Goal: Task Accomplishment & Management: Complete application form

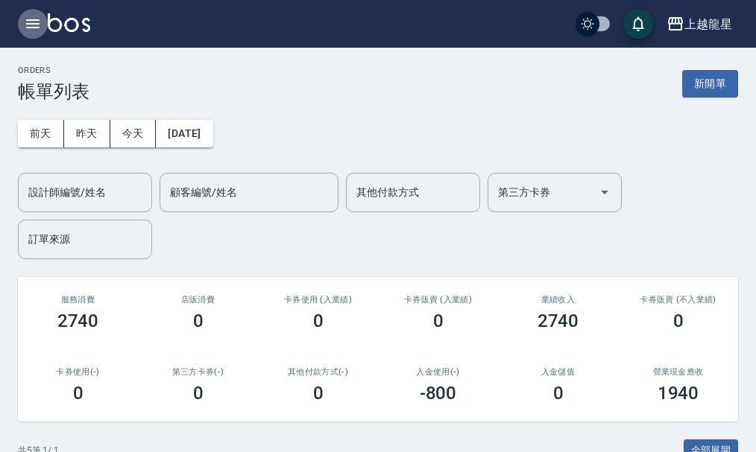
click at [44, 20] on button "button" at bounding box center [33, 24] width 30 height 30
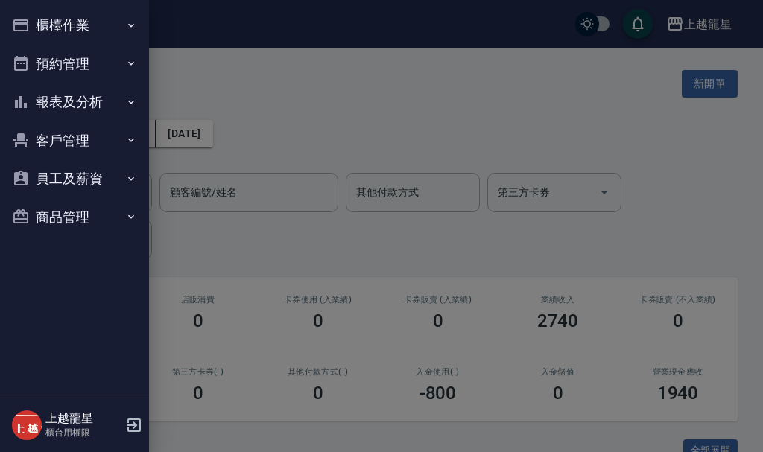
click at [80, 29] on button "櫃檯作業" at bounding box center [74, 25] width 137 height 39
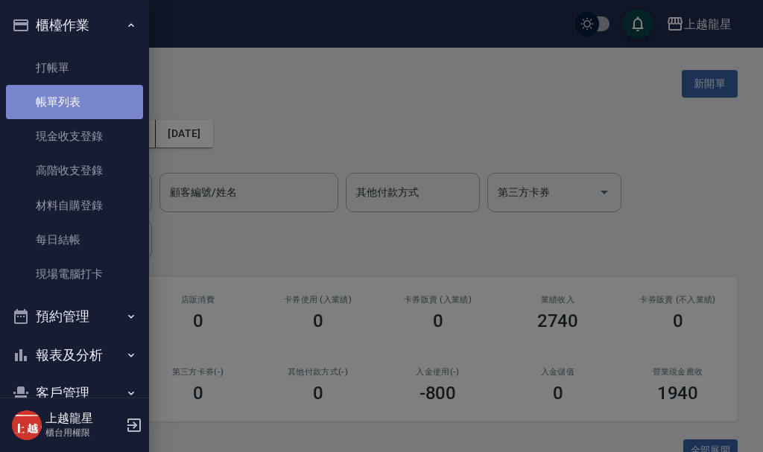
click at [83, 108] on link "帳單列表" at bounding box center [74, 102] width 137 height 34
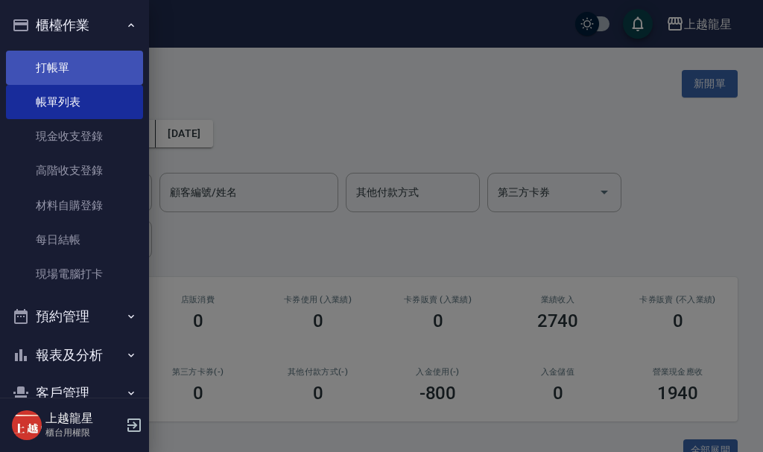
click at [85, 66] on link "打帳單" at bounding box center [74, 68] width 137 height 34
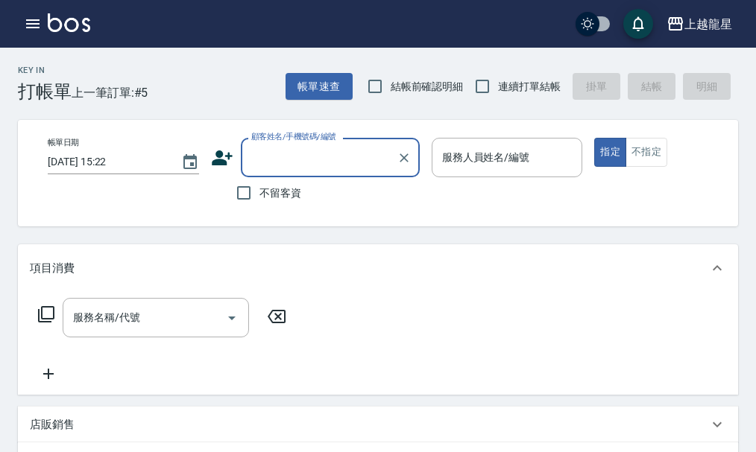
click at [296, 190] on span "不留客資" at bounding box center [280, 194] width 42 height 16
click at [259, 190] on input "不留客資" at bounding box center [243, 192] width 31 height 31
checkbox input "true"
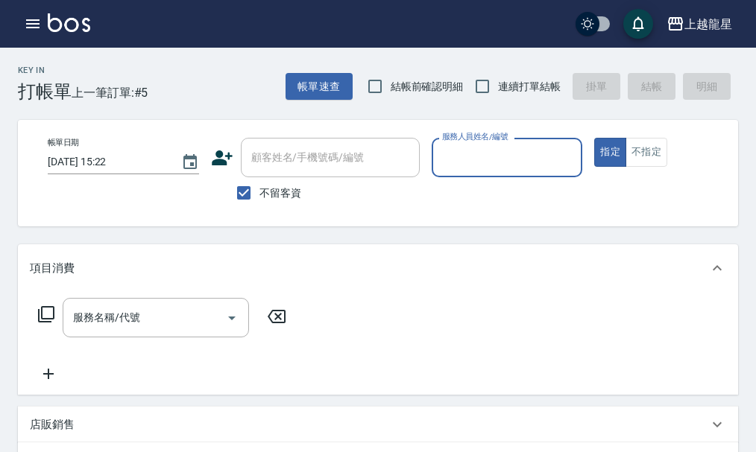
click at [480, 156] on input "服務人員姓名/編號" at bounding box center [507, 158] width 138 height 26
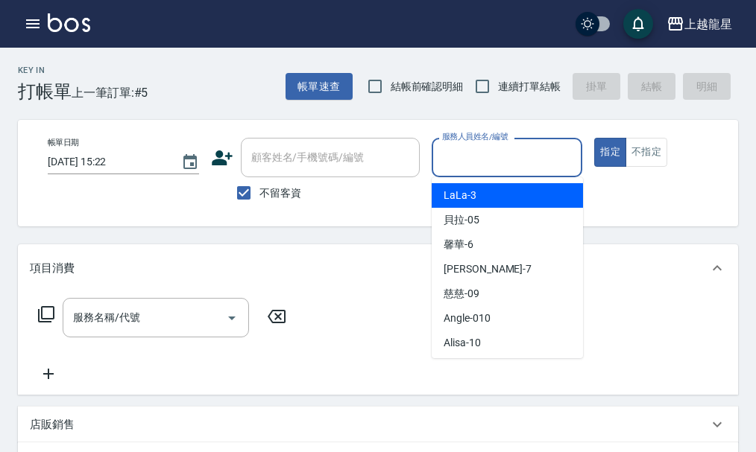
scroll to position [273, 0]
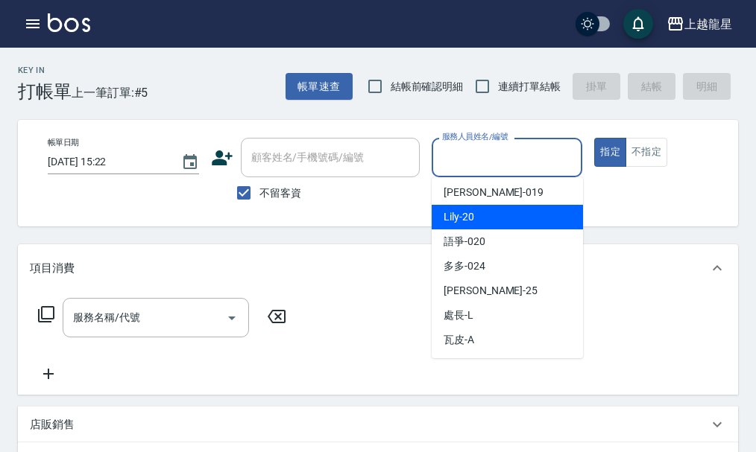
click at [481, 220] on div "Lily -20" at bounding box center [506, 217] width 151 height 25
type input "Lily-20"
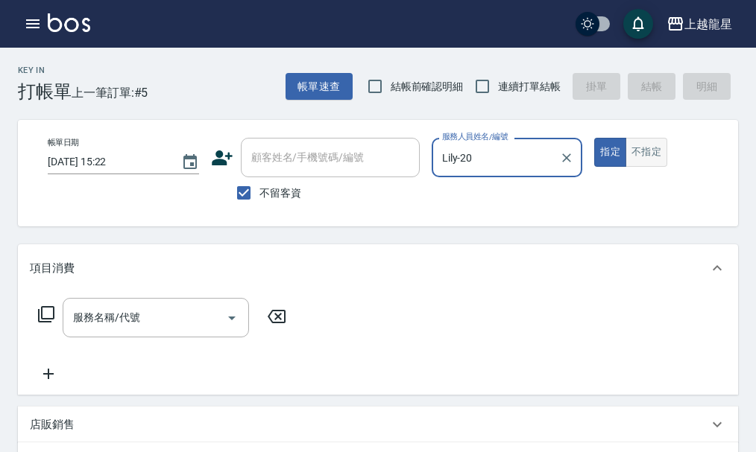
click at [640, 158] on button "不指定" at bounding box center [646, 152] width 42 height 29
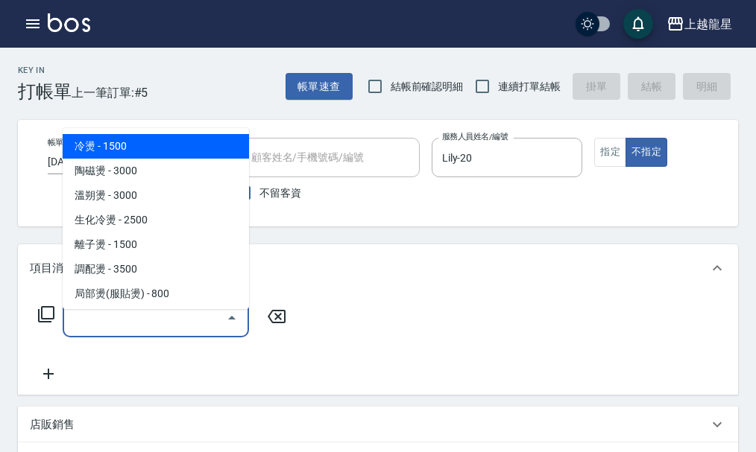
click at [104, 331] on input "服務名稱/代號" at bounding box center [144, 318] width 151 height 26
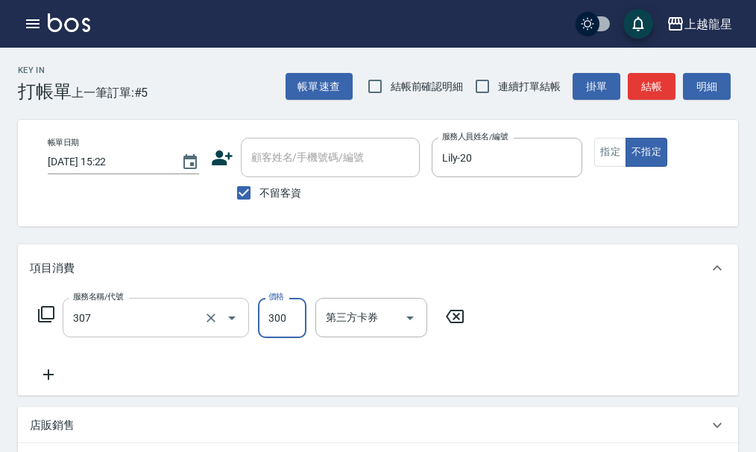
type input "剪髮(高中)(307)"
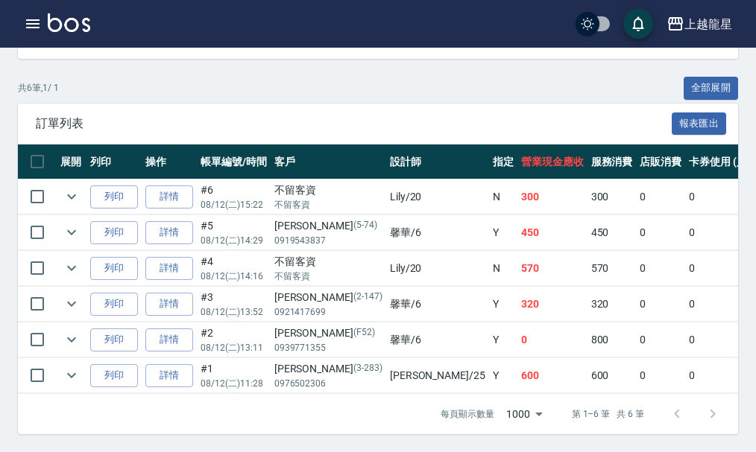
scroll to position [374, 0]
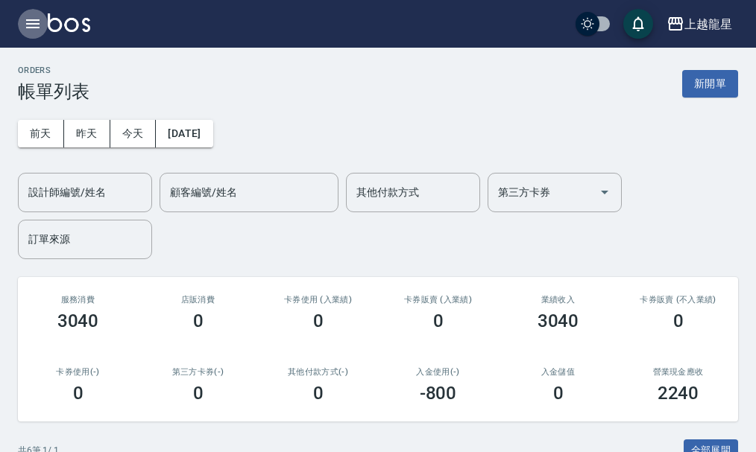
click at [29, 25] on icon "button" at bounding box center [32, 23] width 13 height 9
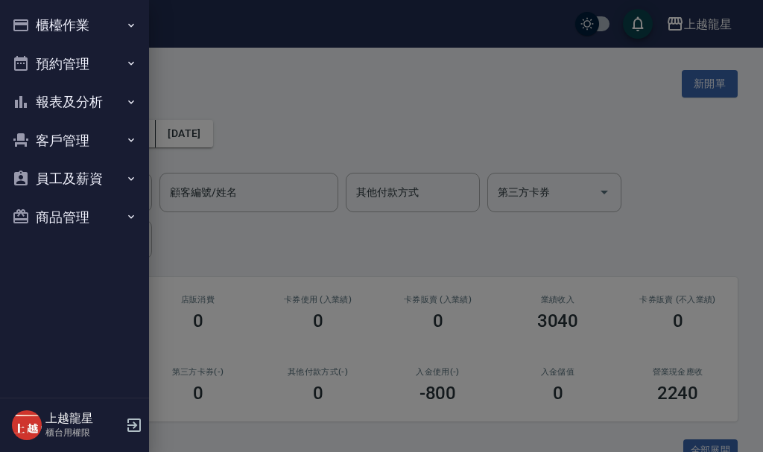
click at [78, 22] on button "櫃檯作業" at bounding box center [74, 25] width 137 height 39
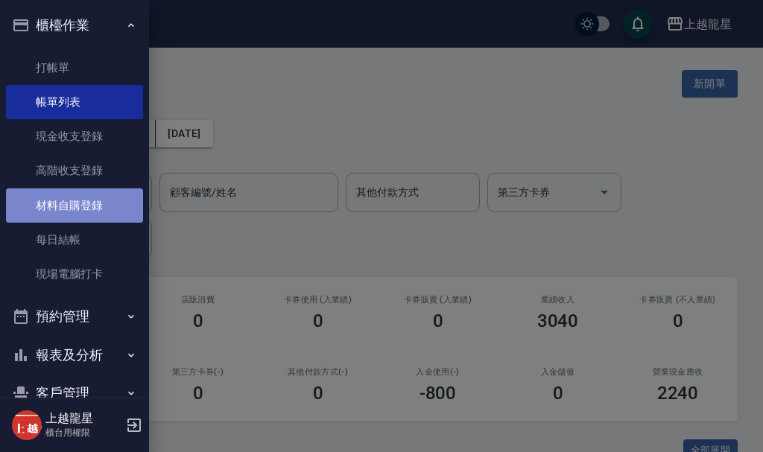
click at [117, 210] on link "材料自購登錄" at bounding box center [74, 206] width 137 height 34
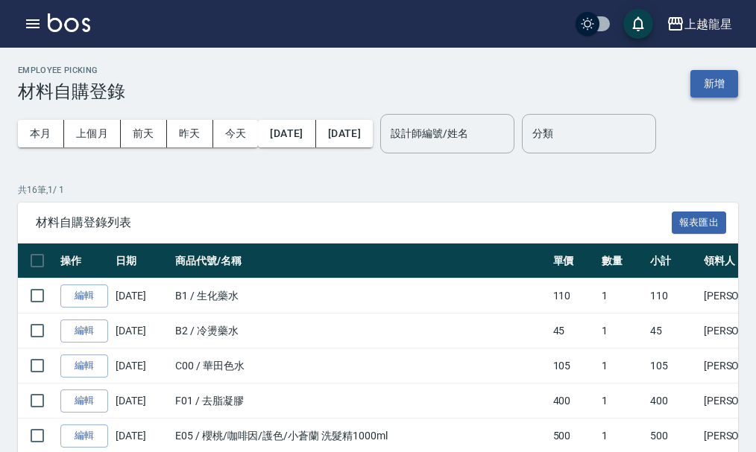
click at [730, 81] on button "新增" at bounding box center [714, 84] width 48 height 28
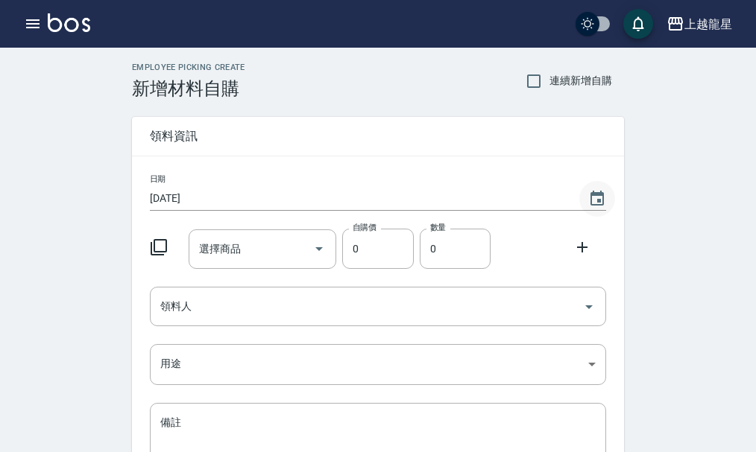
click at [598, 199] on icon "Choose date, selected date is 2025-08-12" at bounding box center [596, 198] width 13 height 15
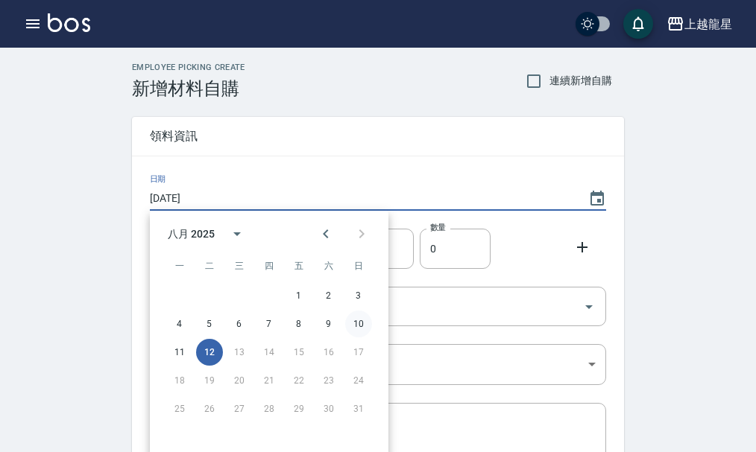
click at [360, 326] on button "10" at bounding box center [358, 324] width 27 height 27
type input "[DATE]"
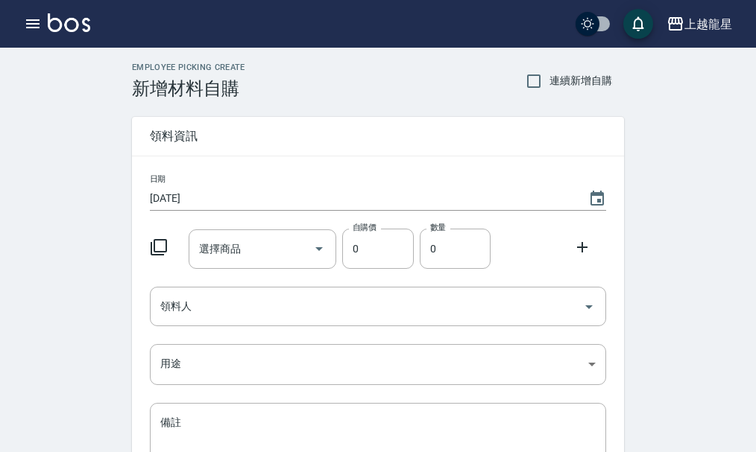
click at [159, 249] on icon at bounding box center [159, 247] width 18 height 18
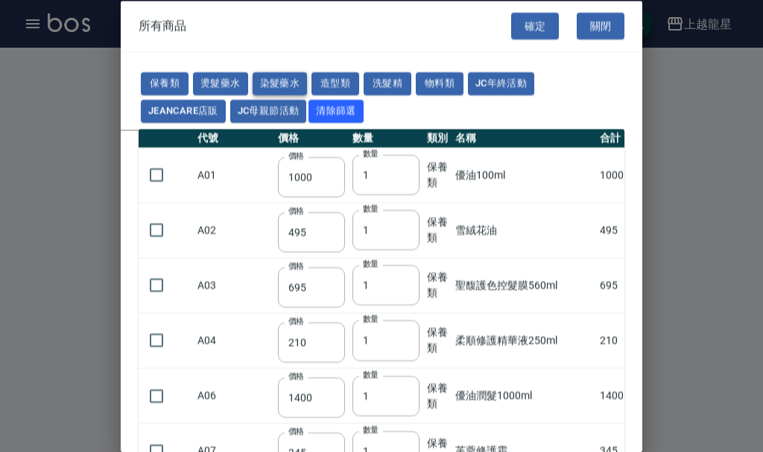
click at [272, 79] on button "染髮藥水" at bounding box center [280, 83] width 55 height 23
type input "105"
type input "100"
type input "105"
type input "100"
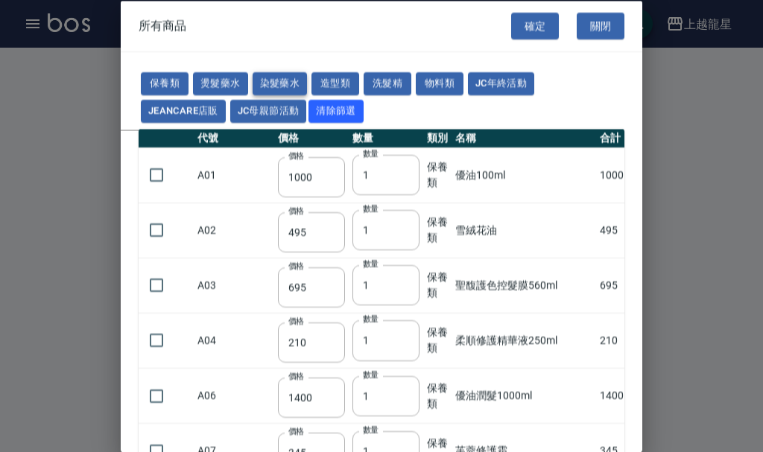
type input "100"
type input "450"
type input "100"
type input "406"
type input "100"
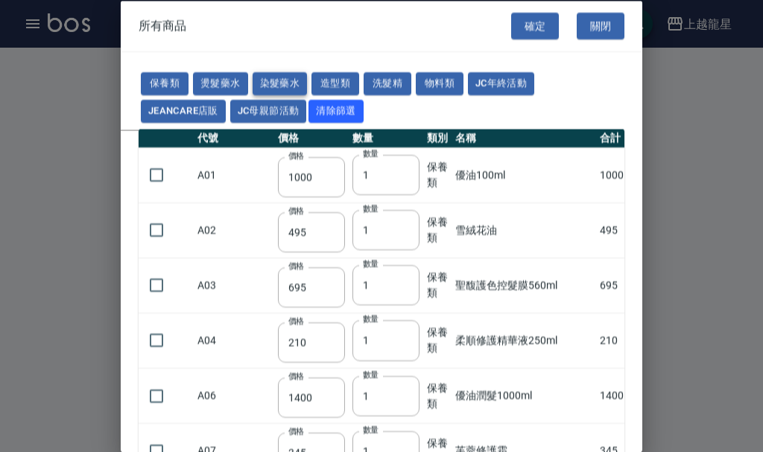
type input "100"
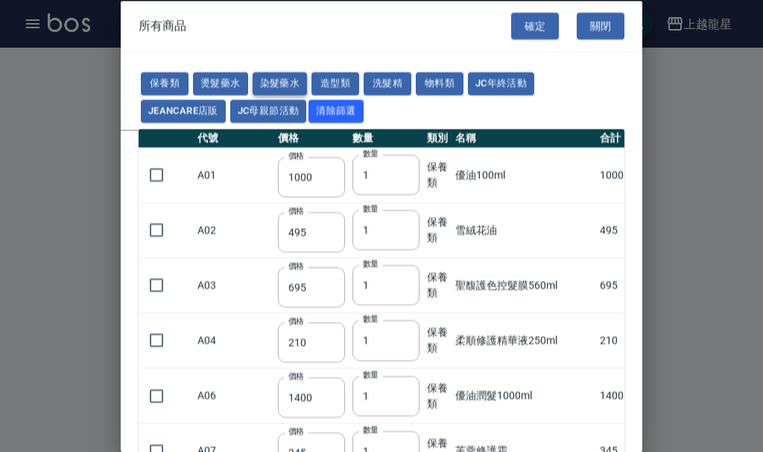
type input "100"
type input "133"
type input "100"
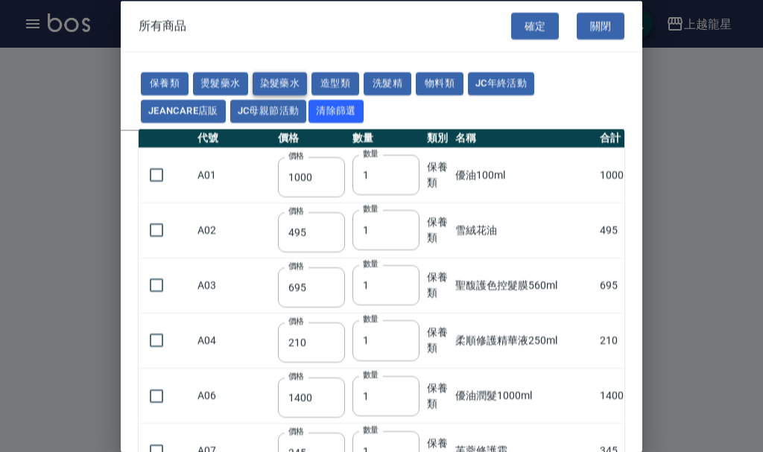
type input "133"
type input "186"
type input "133"
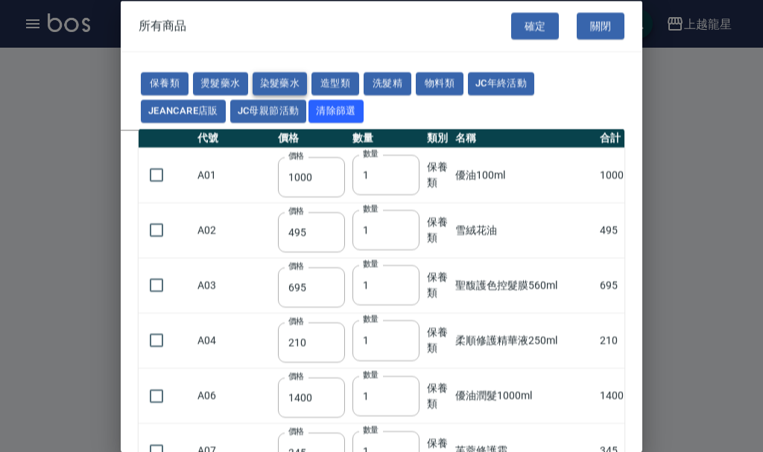
type input "133"
type input "441"
type input "133"
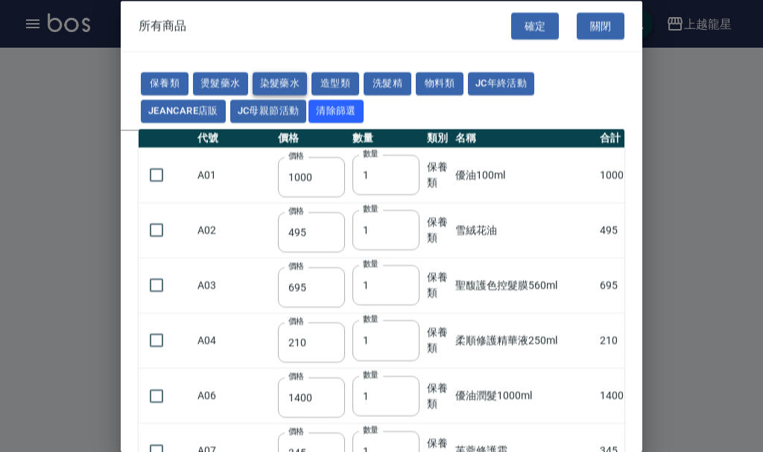
type input "350"
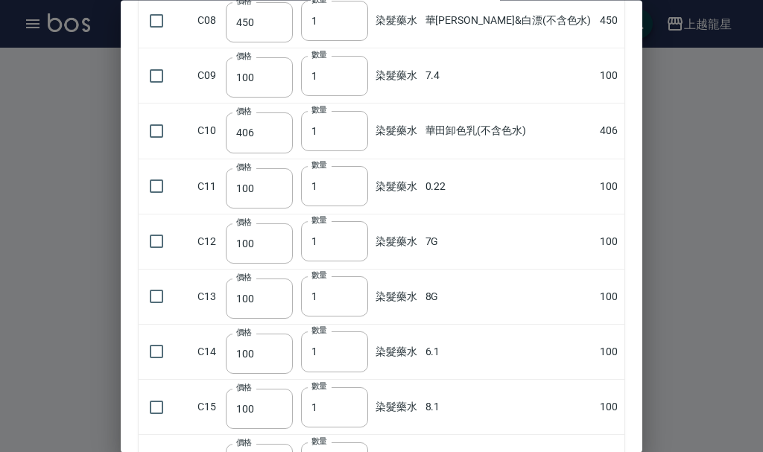
scroll to position [447, 0]
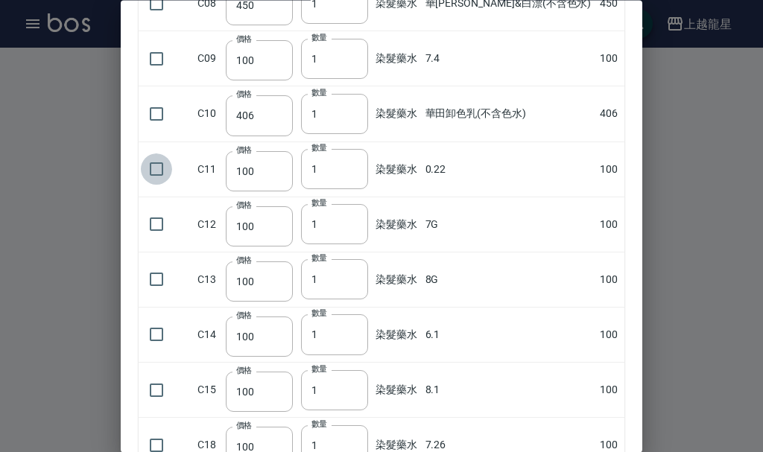
click at [157, 171] on input "checkbox" at bounding box center [156, 169] width 31 height 31
checkbox input "true"
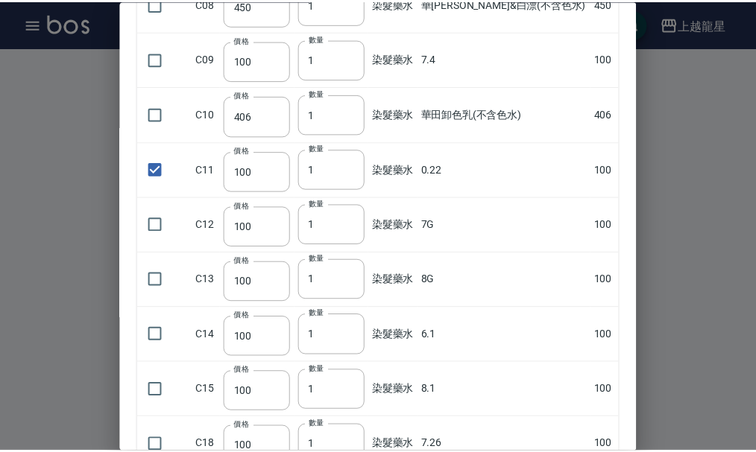
scroll to position [0, 0]
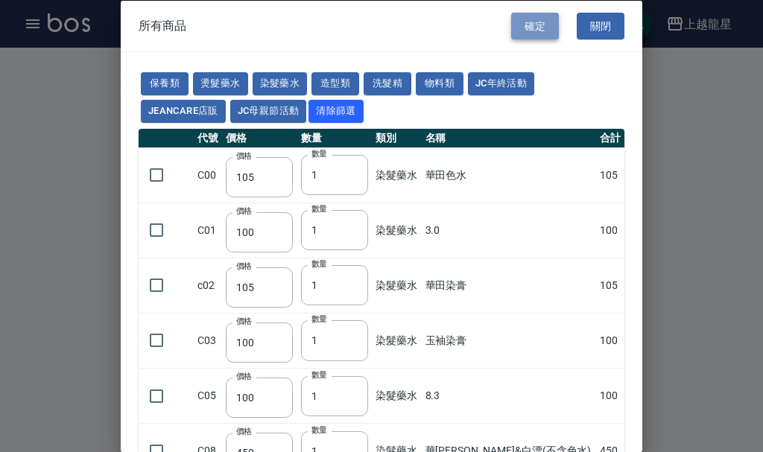
click at [536, 25] on button "確定" at bounding box center [535, 26] width 48 height 28
type input "0.22"
type input "100"
type input "1"
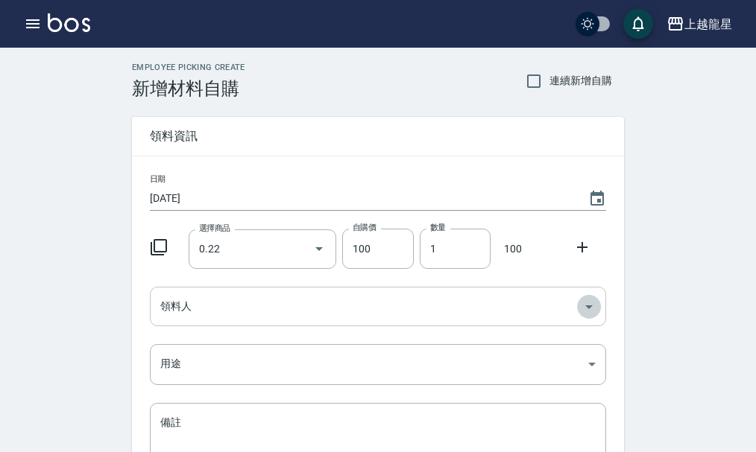
click at [595, 302] on icon "Open" at bounding box center [589, 307] width 18 height 18
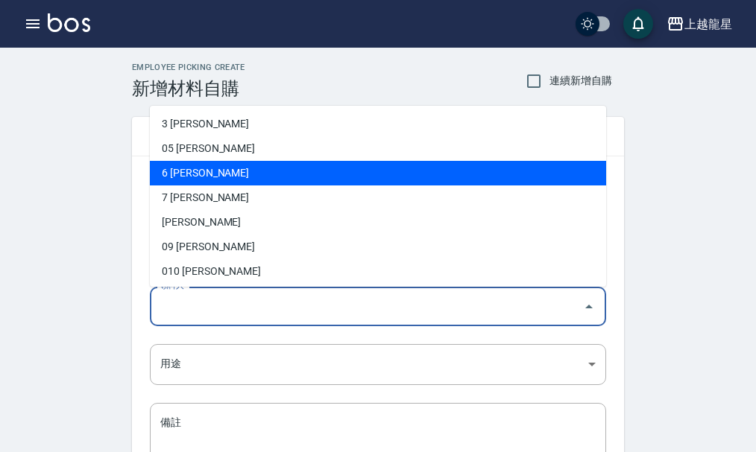
click at [166, 169] on li "6 [PERSON_NAME]" at bounding box center [378, 173] width 456 height 25
type input "[PERSON_NAME]"
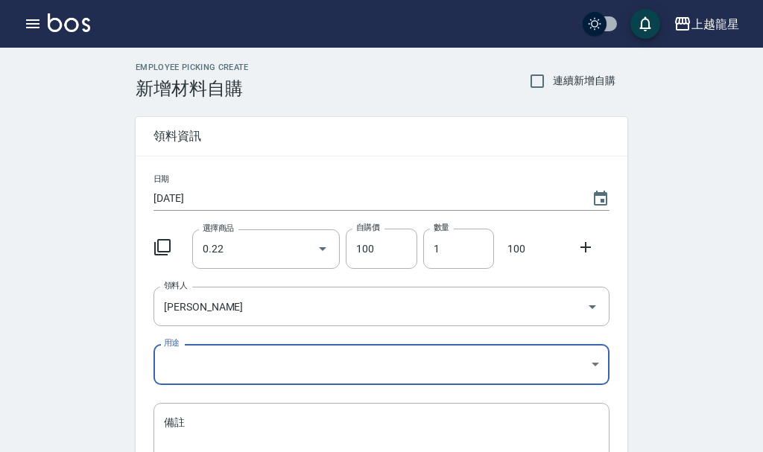
click at [587, 360] on body "上越龍星 登出 櫃檯作業 打帳單 帳單列表 現金收支登錄 高階收支登錄 材料自購登錄 每日結帳 現場電腦打卡 預約管理 預約管理 單日預約紀錄 單週預約紀錄 …" at bounding box center [381, 307] width 763 height 614
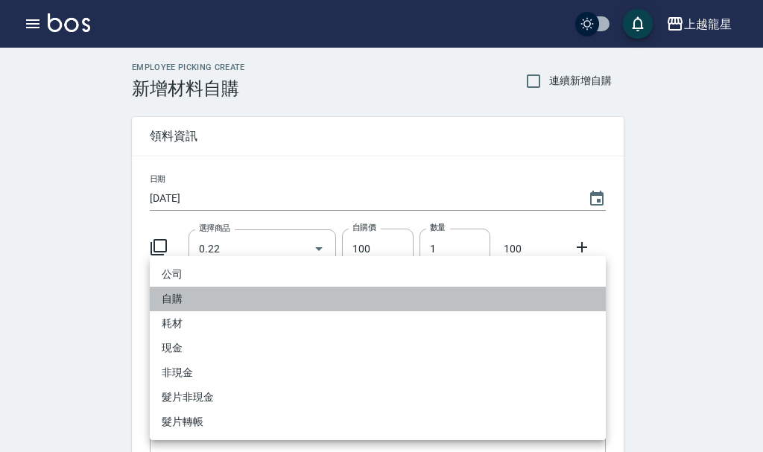
click at [199, 299] on li "自購" at bounding box center [378, 299] width 456 height 25
type input "自購"
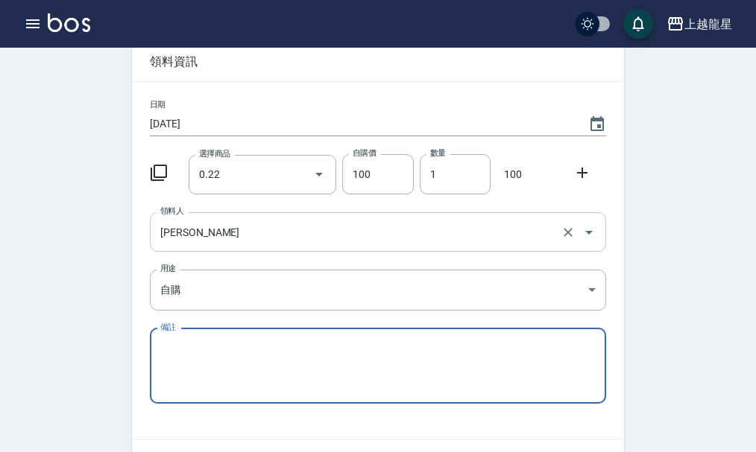
scroll to position [164, 0]
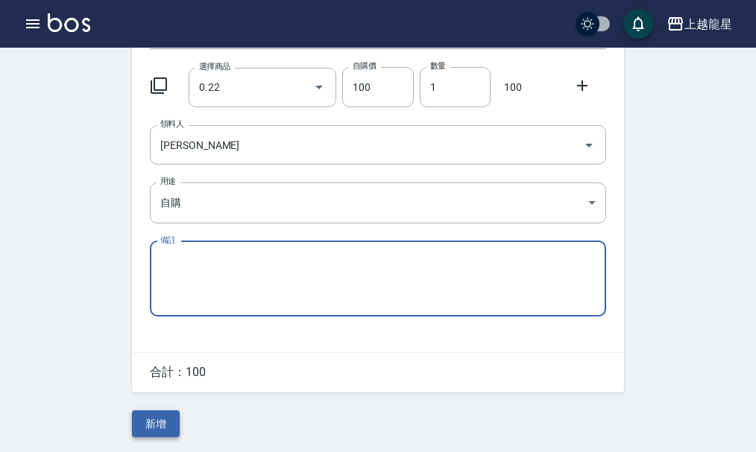
click at [164, 426] on button "新增" at bounding box center [156, 425] width 48 height 28
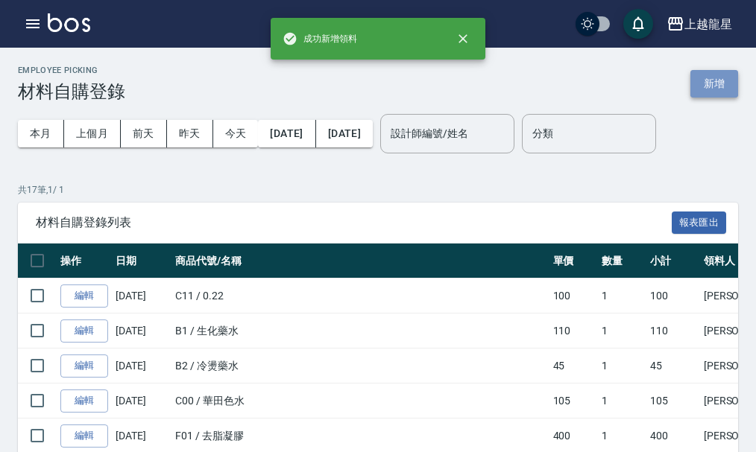
click at [711, 89] on button "新增" at bounding box center [714, 84] width 48 height 28
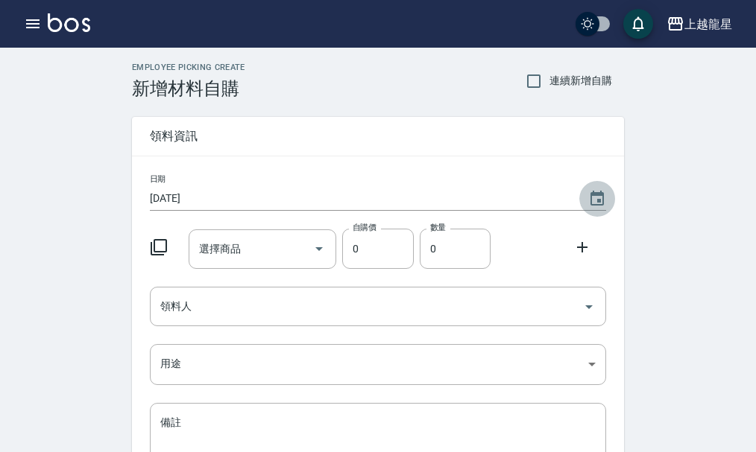
click at [595, 196] on icon "Choose date, selected date is 2025-08-12" at bounding box center [597, 199] width 18 height 18
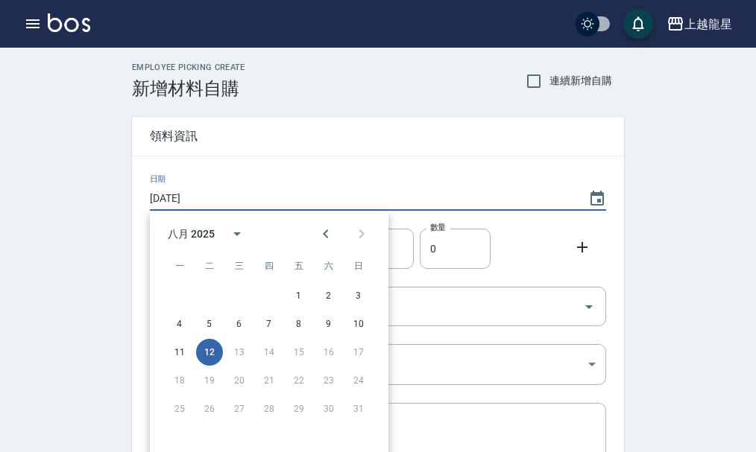
click at [370, 124] on div "領料資訊" at bounding box center [378, 136] width 492 height 39
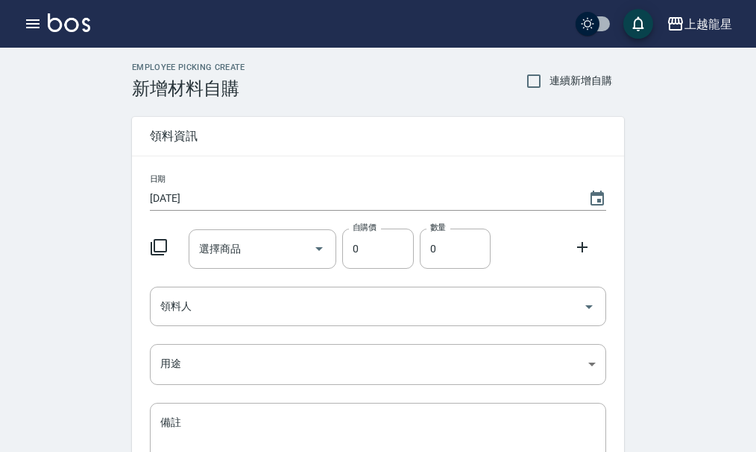
click at [161, 247] on icon at bounding box center [159, 247] width 18 height 18
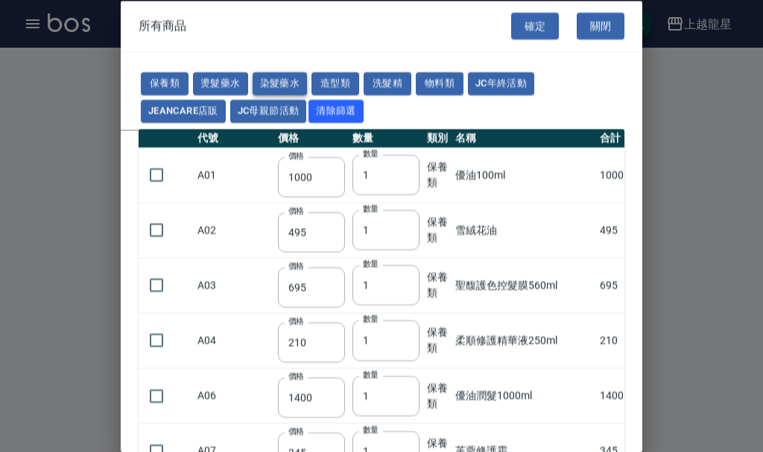
click at [285, 81] on button "染髮藥水" at bounding box center [280, 83] width 55 height 23
type input "105"
type input "100"
type input "105"
type input "100"
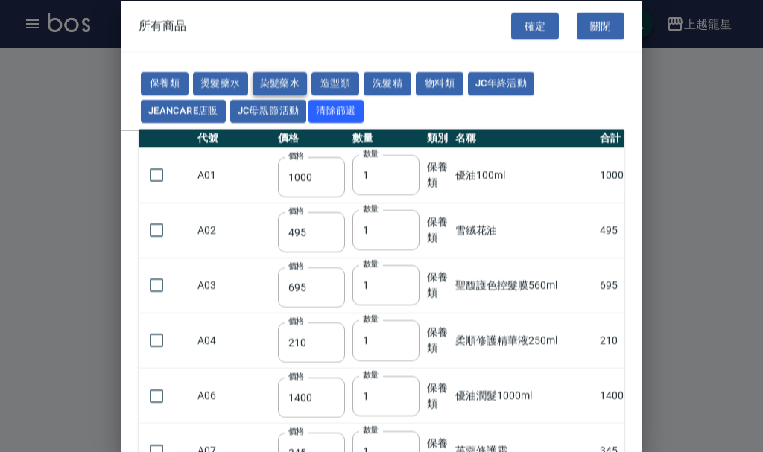
type input "100"
type input "450"
type input "100"
type input "406"
type input "100"
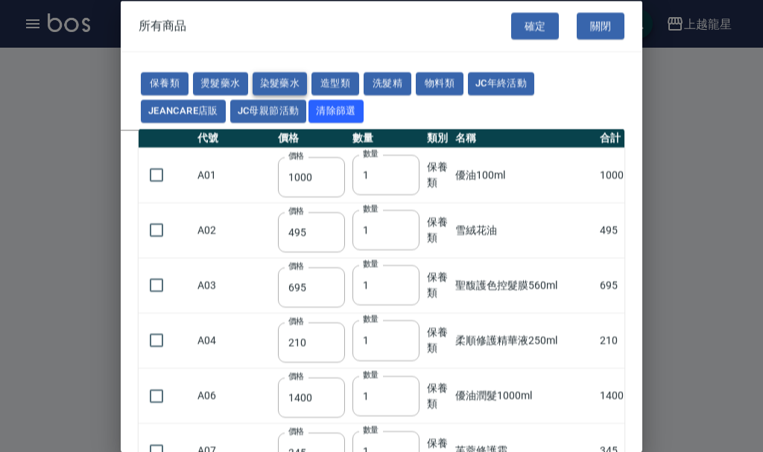
type input "100"
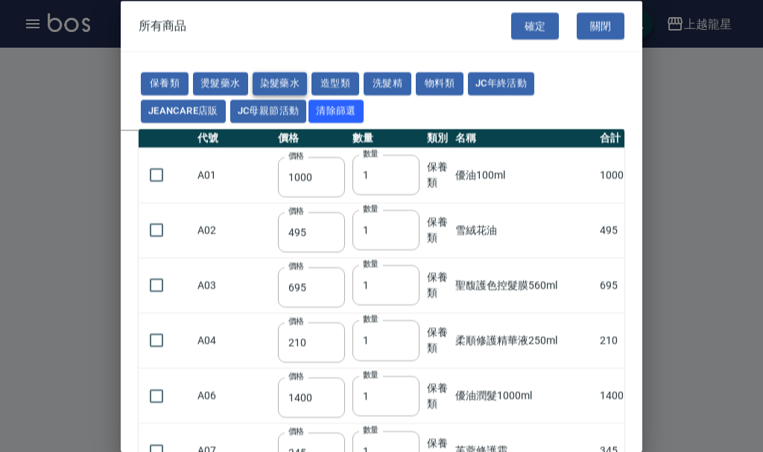
type input "100"
type input "133"
type input "100"
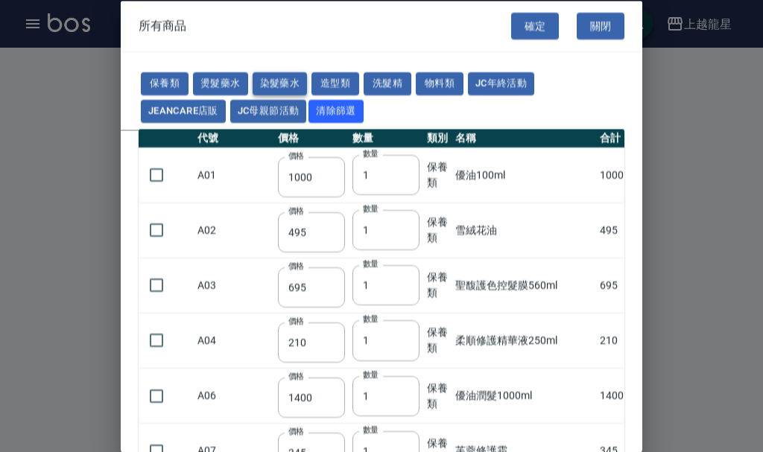
type input "133"
type input "186"
type input "133"
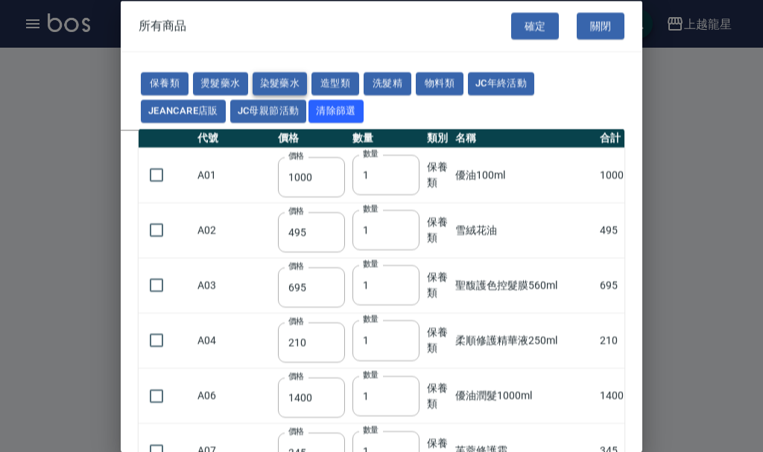
type input "133"
type input "441"
type input "133"
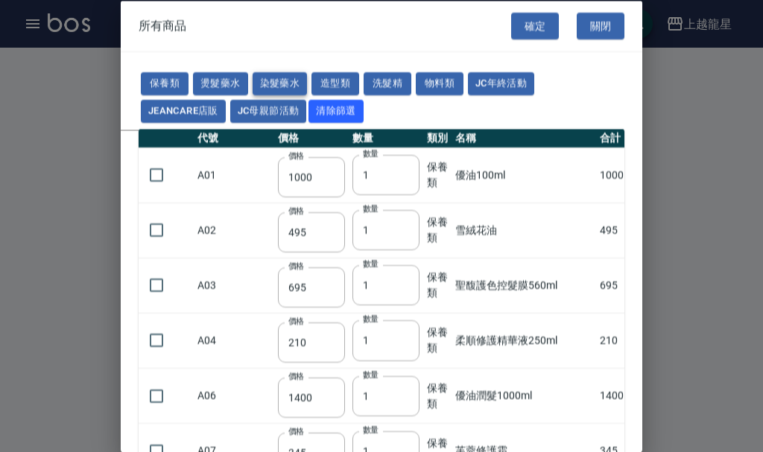
type input "350"
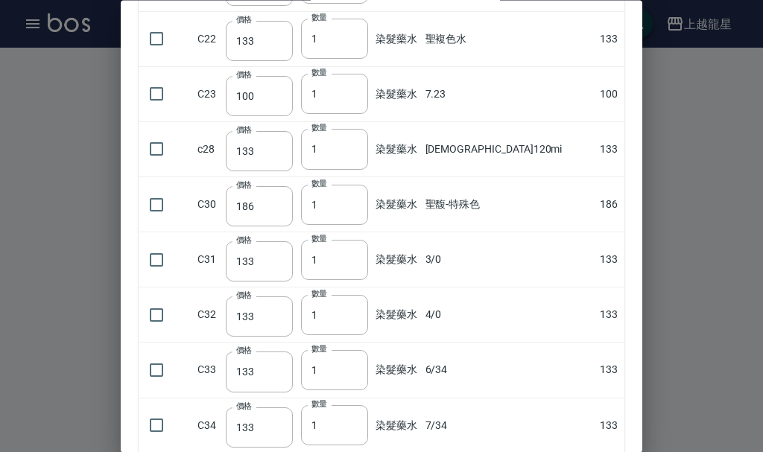
scroll to position [1118, 0]
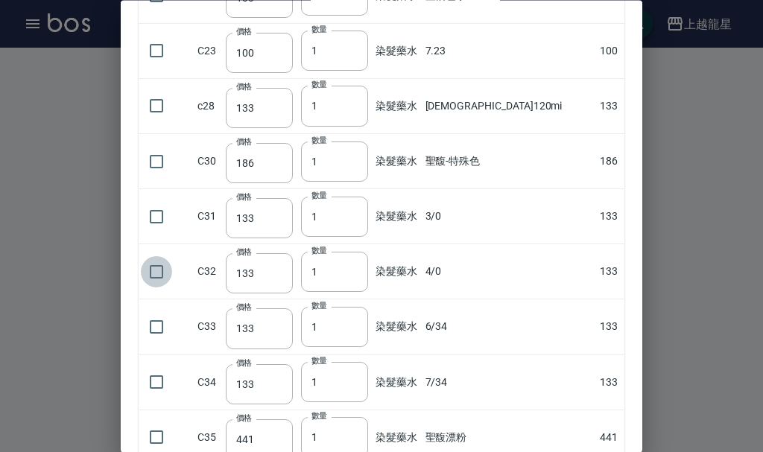
click at [156, 267] on input "checkbox" at bounding box center [156, 271] width 31 height 31
checkbox input "true"
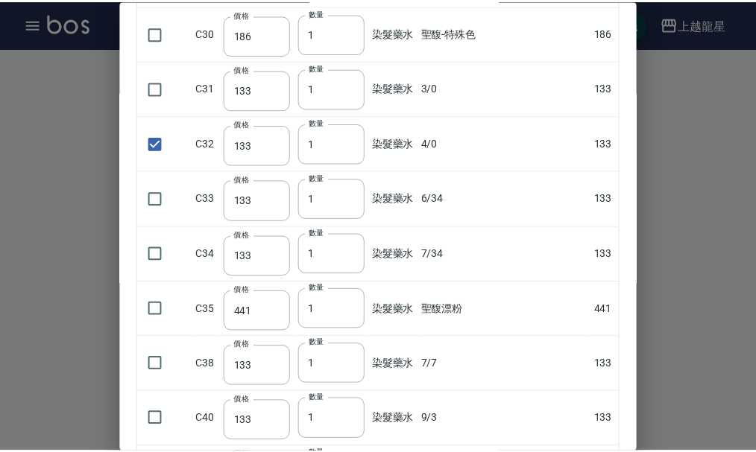
scroll to position [1445, 0]
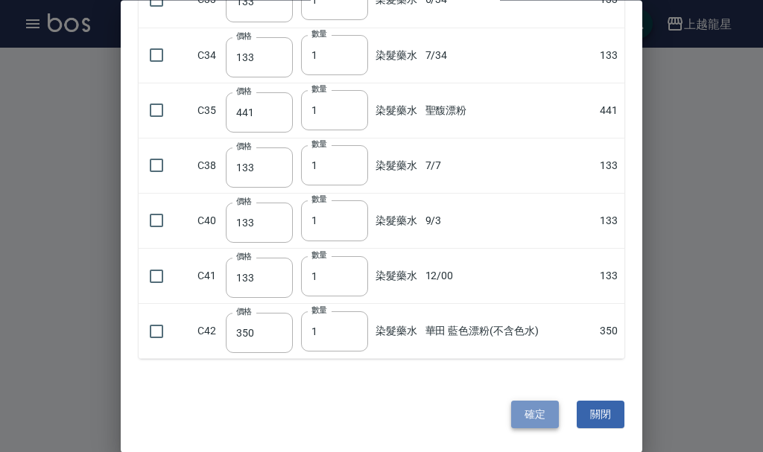
click at [524, 418] on button "確定" at bounding box center [535, 416] width 48 height 28
type input "4/0"
type input "133"
type input "1"
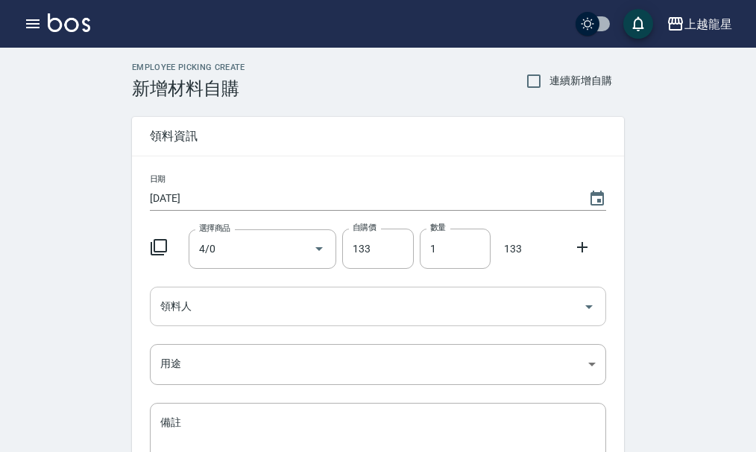
click at [593, 312] on icon "Open" at bounding box center [589, 307] width 18 height 18
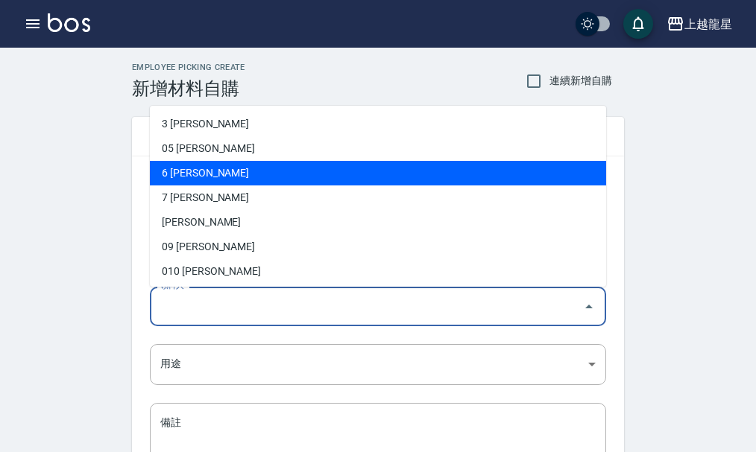
click at [179, 178] on li "6 [PERSON_NAME]" at bounding box center [378, 173] width 456 height 25
type input "[PERSON_NAME]"
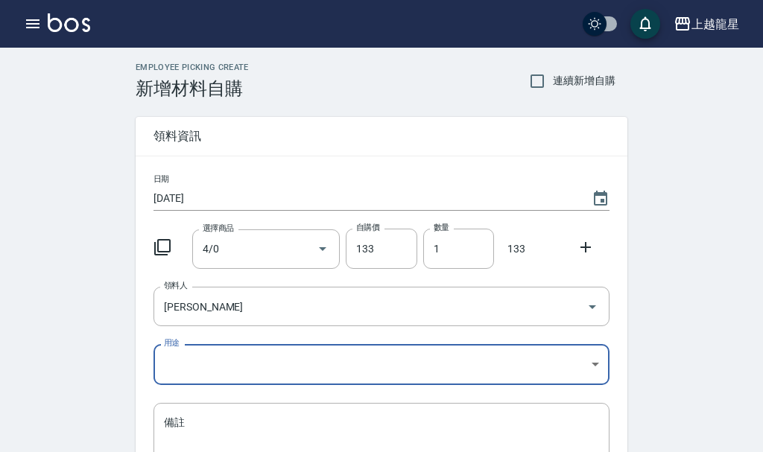
click at [588, 366] on body "上越龍星 登出 櫃檯作業 打帳單 帳單列表 現金收支登錄 高階收支登錄 材料自購登錄 每日結帳 現場電腦打卡 預約管理 預約管理 單日預約紀錄 單週預約紀錄 …" at bounding box center [381, 307] width 763 height 614
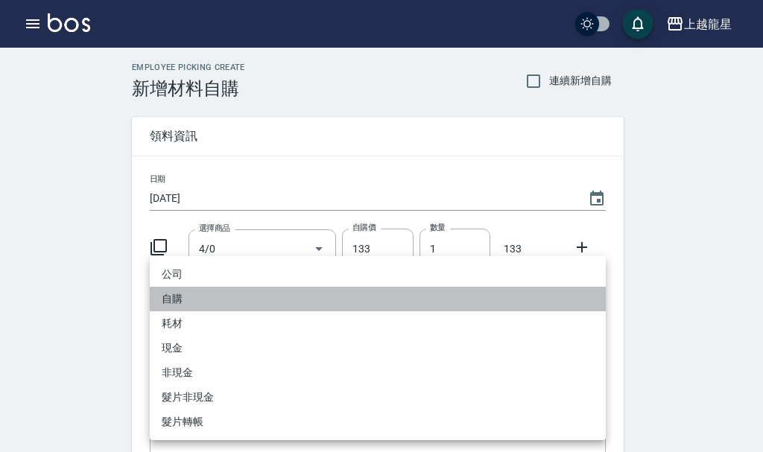
click at [230, 303] on li "自購" at bounding box center [378, 299] width 456 height 25
type input "自購"
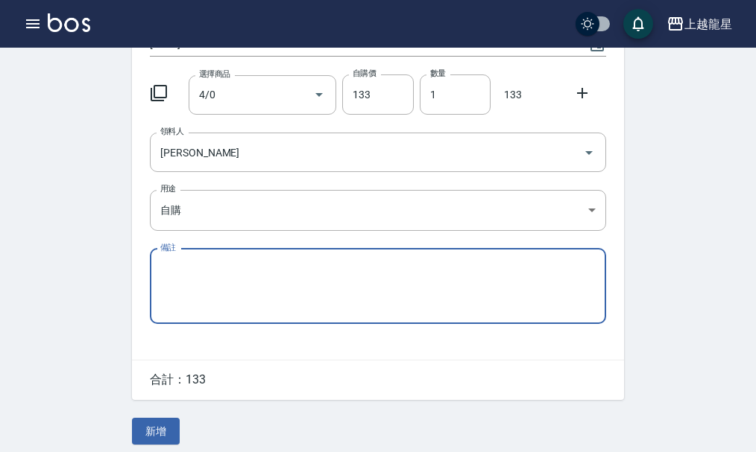
scroll to position [164, 0]
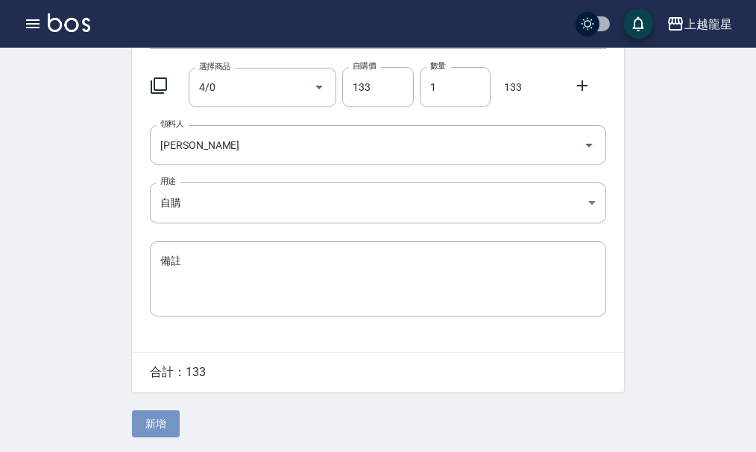
drag, startPoint x: 159, startPoint y: 428, endPoint x: 159, endPoint y: 399, distance: 29.1
click at [159, 408] on div "Employee Picking Create 新增材料自購 連續新增自購 領料資訊 日期 [DATE] 選擇商品 4/0 選擇商品 自購價 133 自購價 …" at bounding box center [378, 169] width 522 height 566
click at [155, 423] on button "新增" at bounding box center [156, 425] width 48 height 28
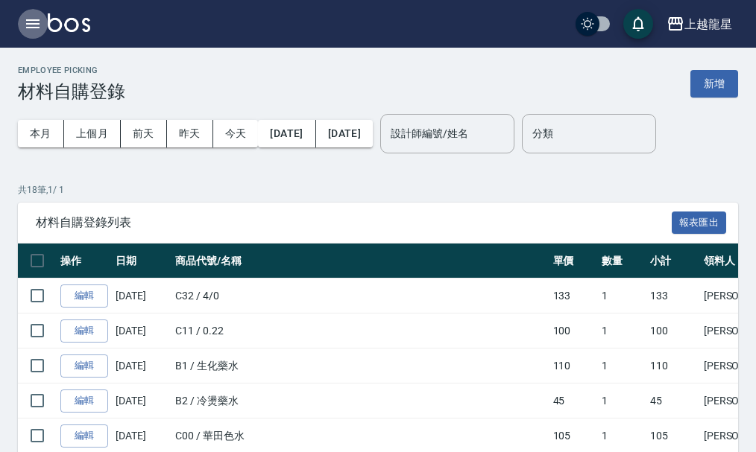
click at [25, 28] on icon "button" at bounding box center [33, 24] width 18 height 18
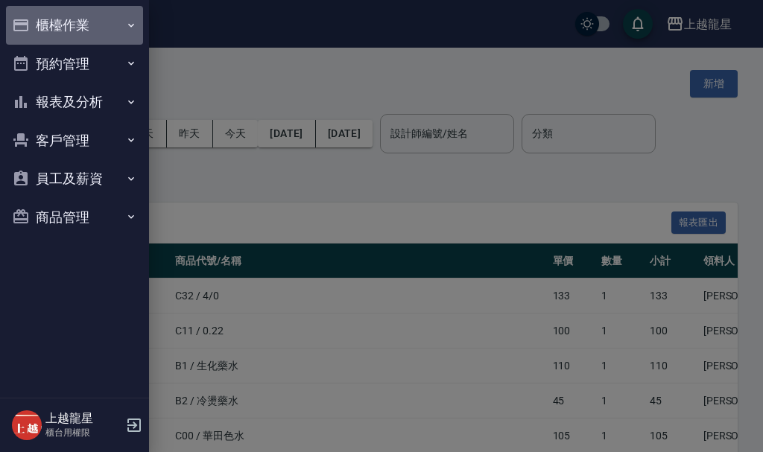
click at [60, 26] on button "櫃檯作業" at bounding box center [74, 25] width 137 height 39
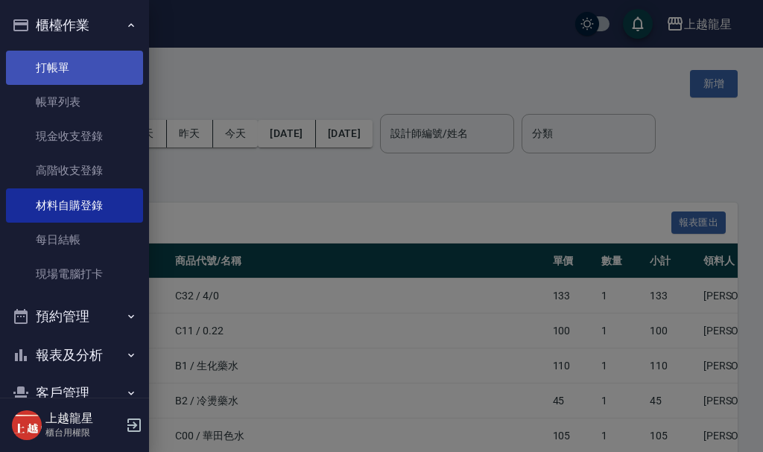
click at [80, 73] on link "打帳單" at bounding box center [74, 68] width 137 height 34
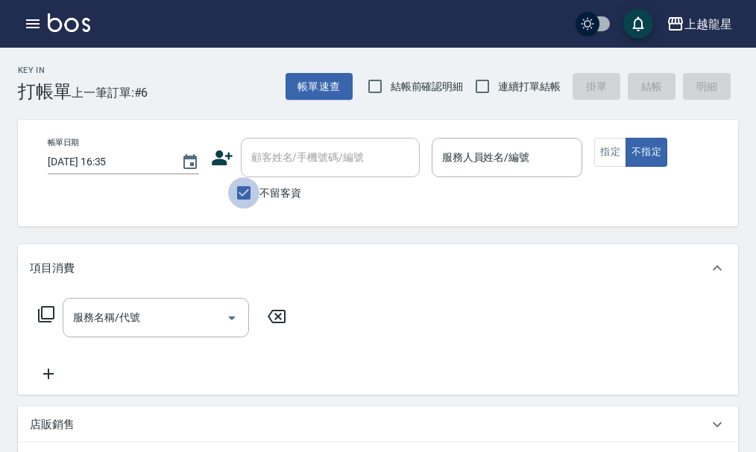
click at [245, 194] on input "不留客資" at bounding box center [243, 192] width 31 height 31
checkbox input "false"
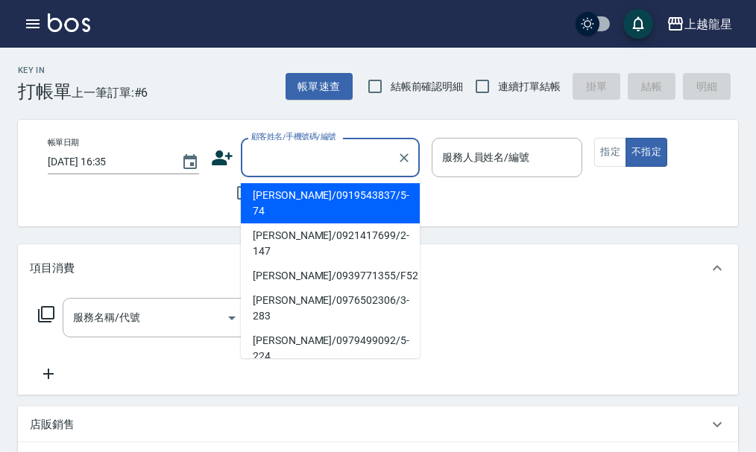
click at [276, 154] on input "顧客姓名/手機號碼/編號" at bounding box center [318, 158] width 143 height 26
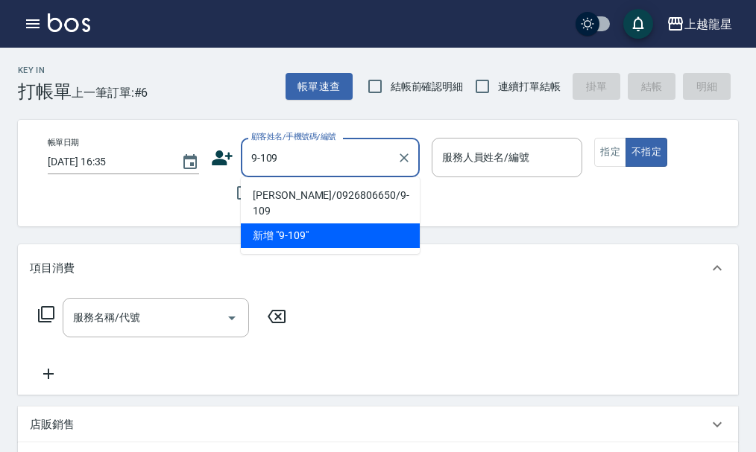
type input "[PERSON_NAME]/0926806650/9-109"
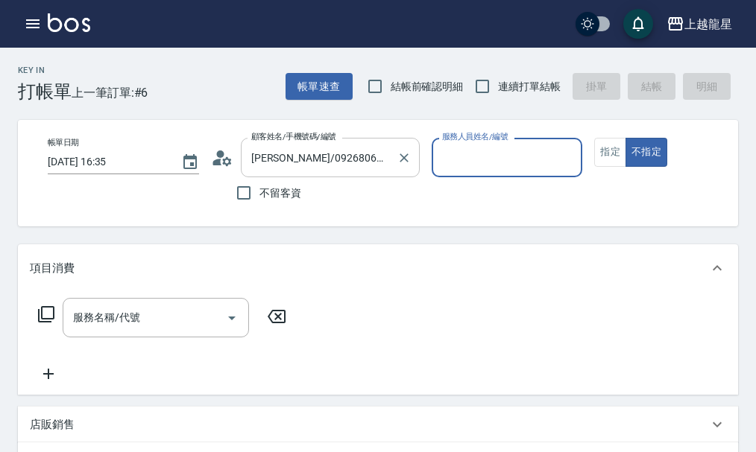
type input "淑雲-25"
click at [598, 149] on button "指定" at bounding box center [610, 152] width 32 height 29
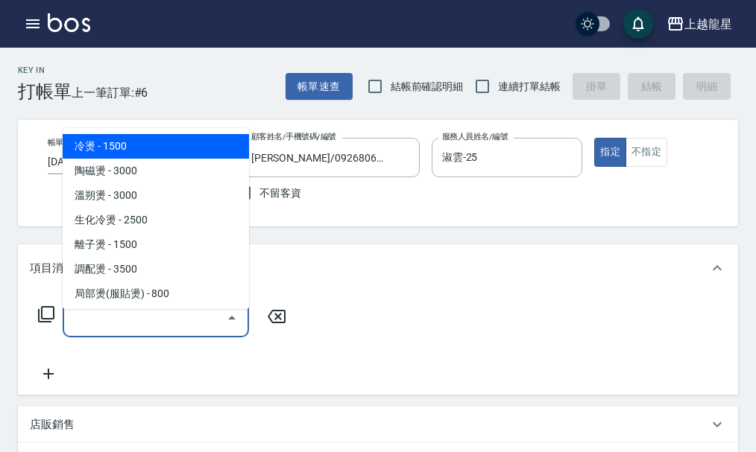
click at [105, 331] on input "服務名稱/代號" at bounding box center [144, 318] width 151 height 26
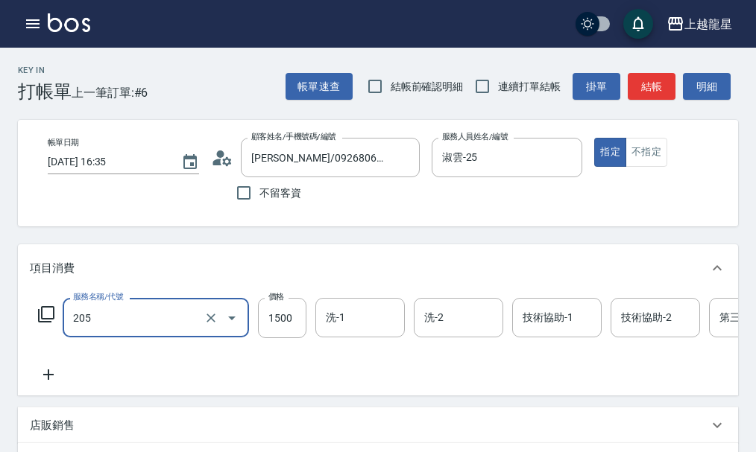
type input "離子燙(205)"
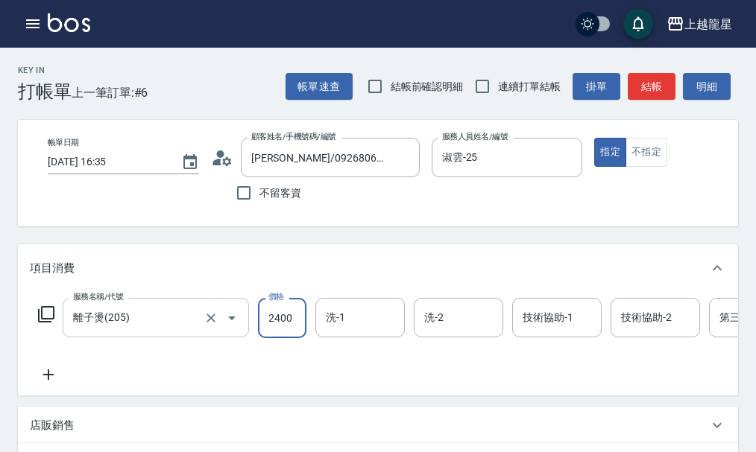
type input "2400"
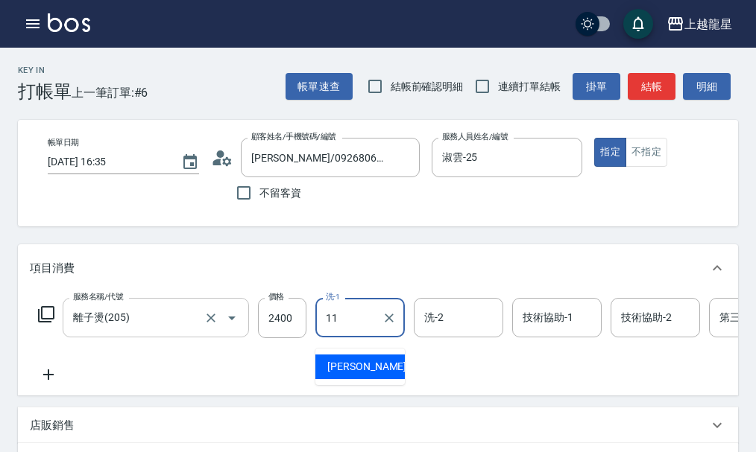
type input "[PERSON_NAME]-11"
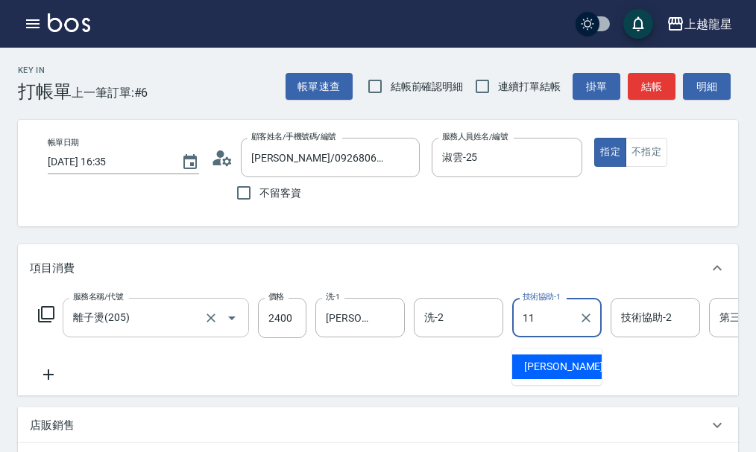
type input "[PERSON_NAME]-11"
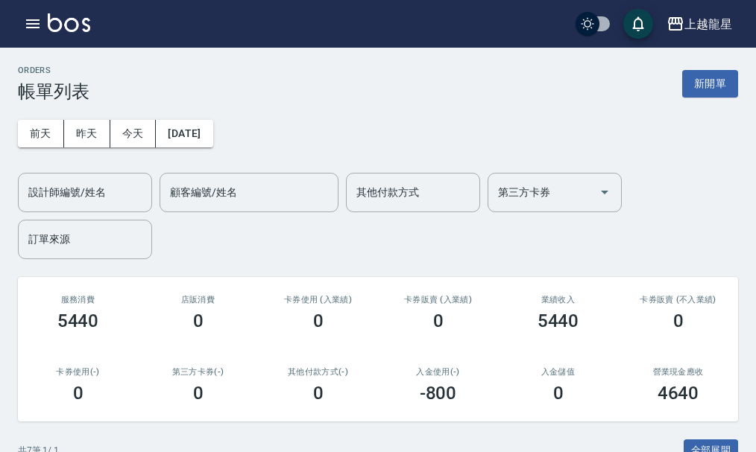
click at [66, 16] on img at bounding box center [69, 22] width 42 height 19
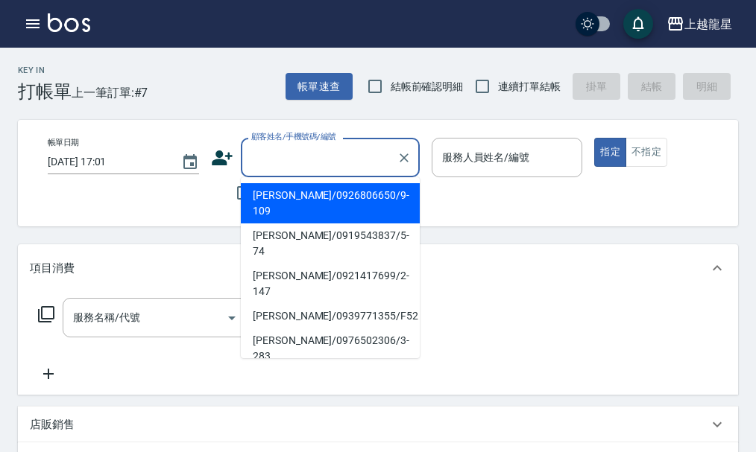
click at [253, 149] on input "顧客姓名/手機號碼/編號" at bounding box center [318, 158] width 143 height 26
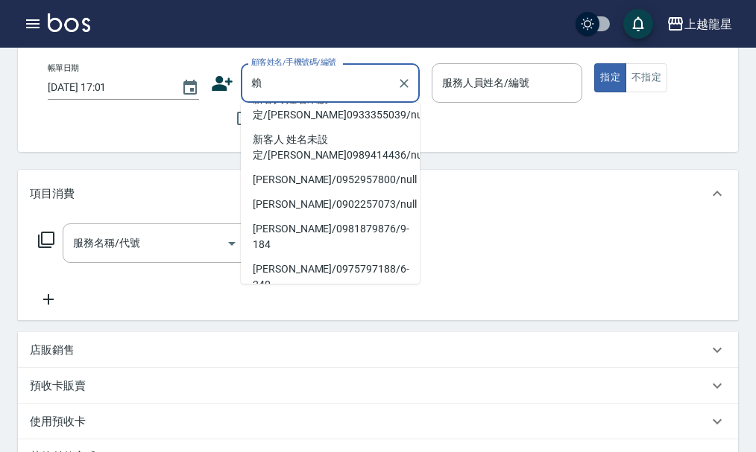
scroll to position [379, 0]
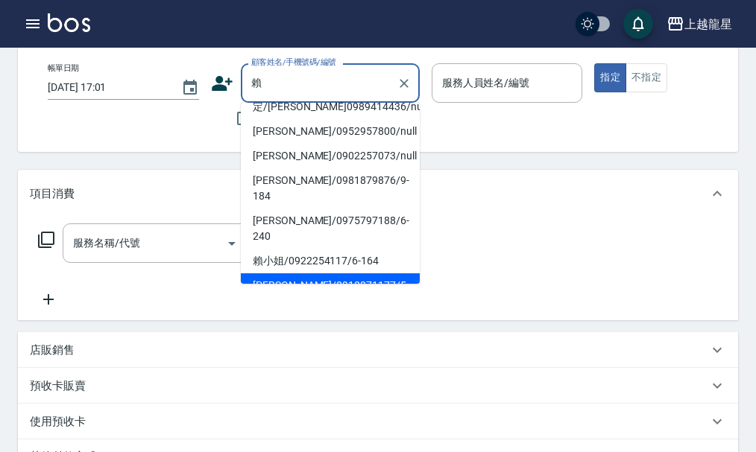
type input "賴"
click at [69, 21] on img at bounding box center [69, 22] width 42 height 19
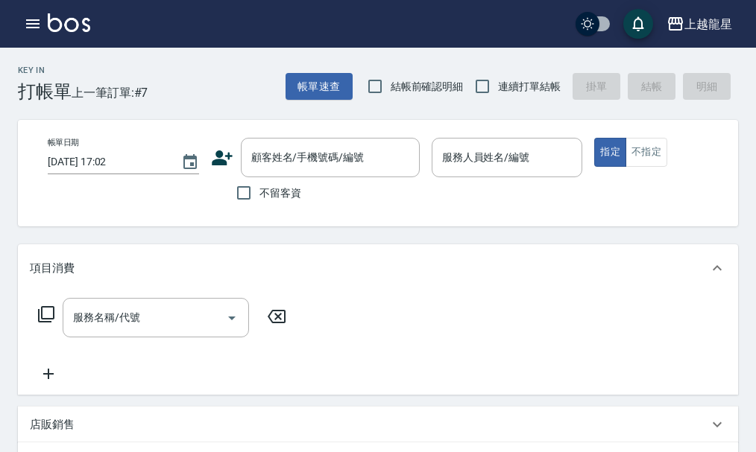
click at [68, 20] on img at bounding box center [69, 22] width 42 height 19
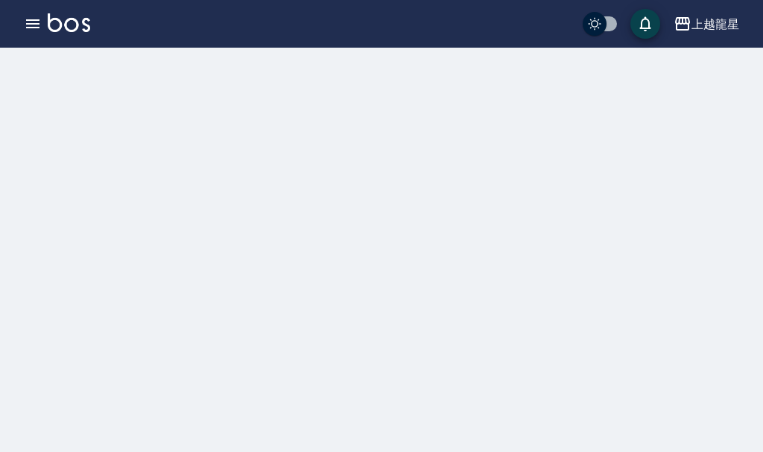
click at [68, 20] on img at bounding box center [69, 22] width 42 height 19
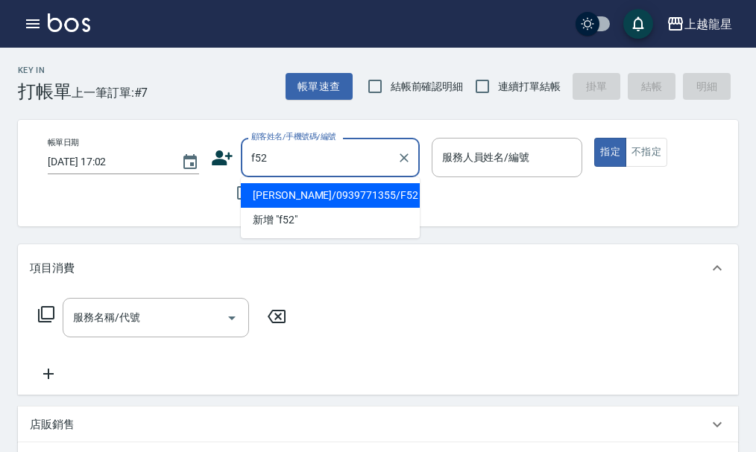
click at [291, 186] on li "[PERSON_NAME]/0939771355/F52" at bounding box center [330, 195] width 179 height 25
type input "[PERSON_NAME]/0939771355/F52"
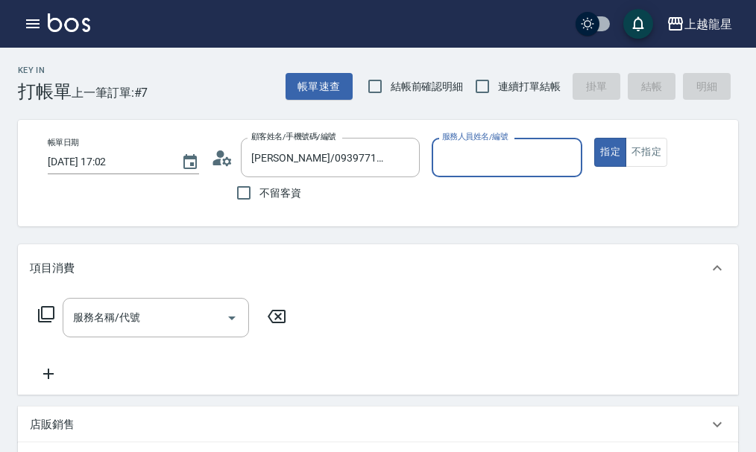
type input "馨華-6"
click at [160, 331] on input "服務名稱/代號" at bounding box center [144, 318] width 151 height 26
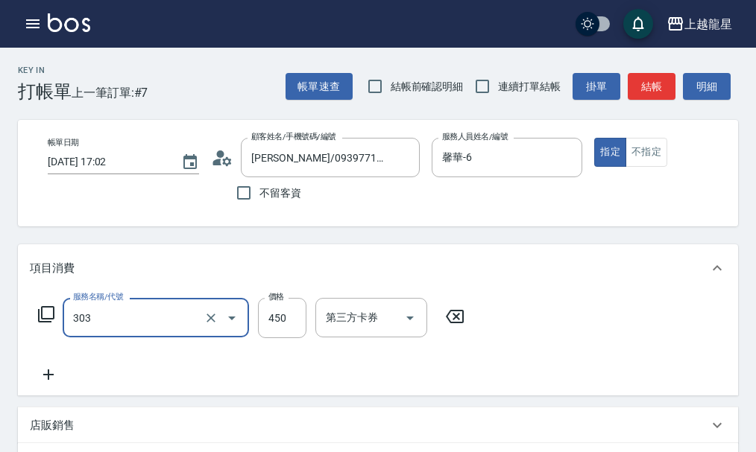
type input "剪髮(303)"
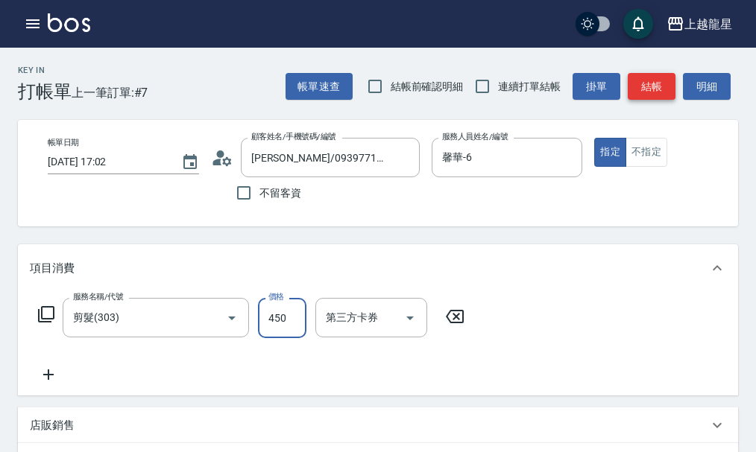
click at [656, 86] on button "結帳" at bounding box center [651, 87] width 48 height 28
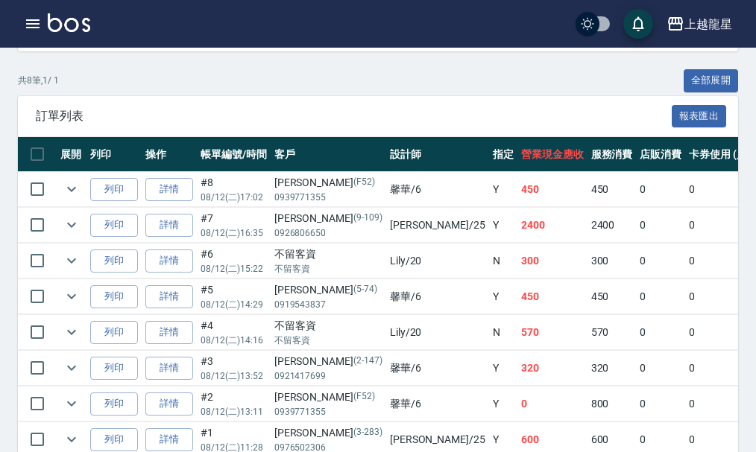
scroll to position [373, 0]
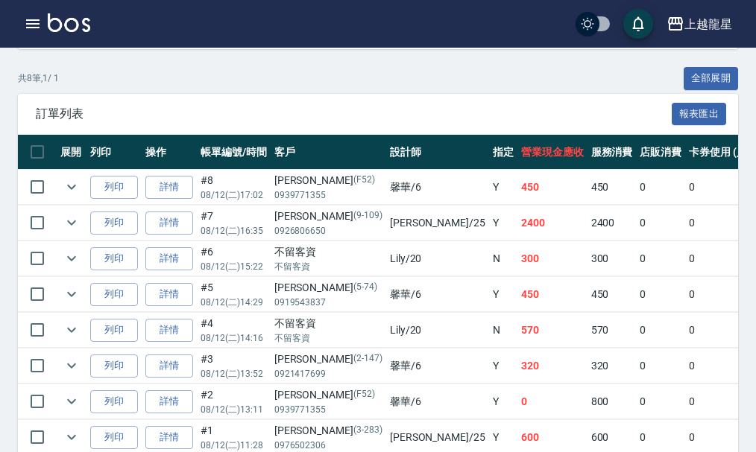
click at [80, 25] on img at bounding box center [69, 22] width 42 height 19
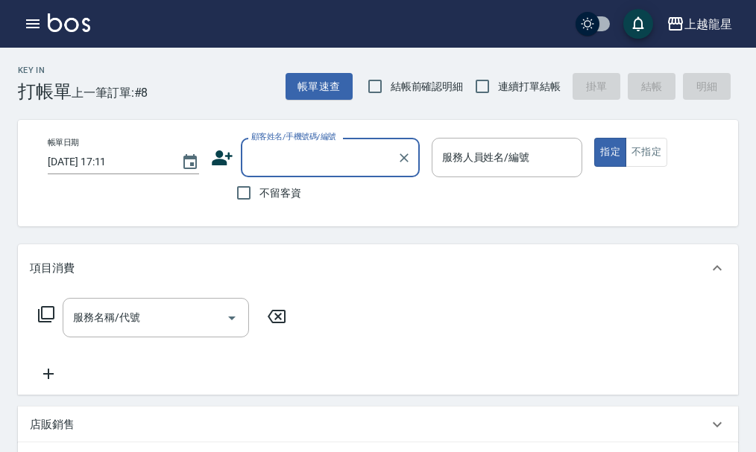
click at [292, 197] on span "不留客資" at bounding box center [280, 194] width 42 height 16
click at [259, 197] on input "不留客資" at bounding box center [243, 192] width 31 height 31
checkbox input "true"
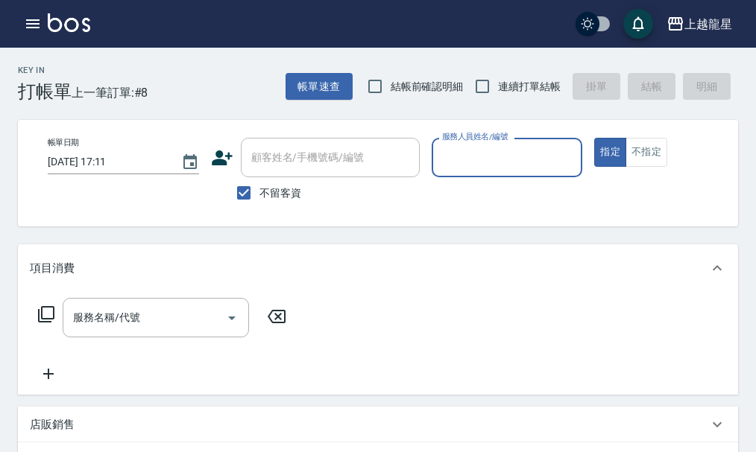
click at [464, 154] on input "服務人員姓名/編號" at bounding box center [507, 158] width 138 height 26
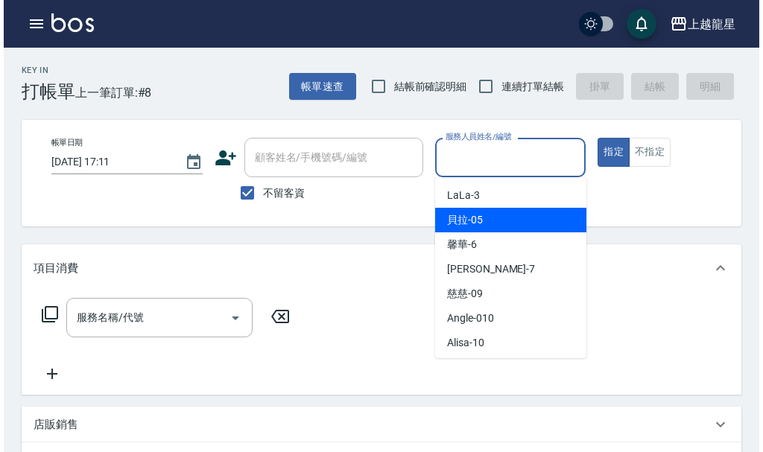
scroll to position [273, 0]
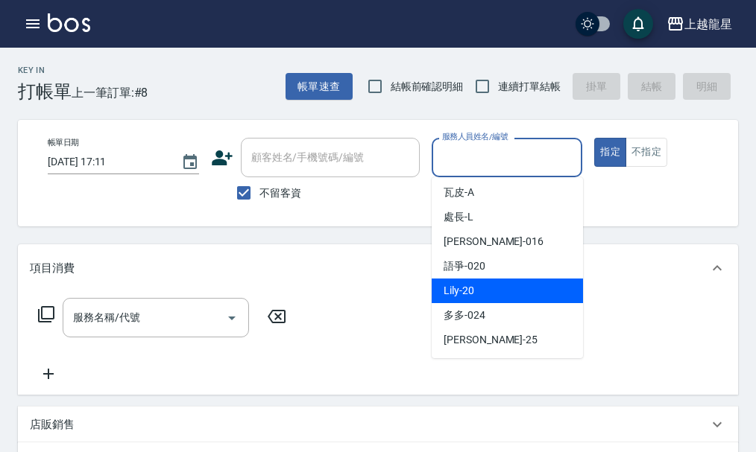
click at [464, 285] on span "Lily -20" at bounding box center [458, 291] width 31 height 16
type input "Lily-20"
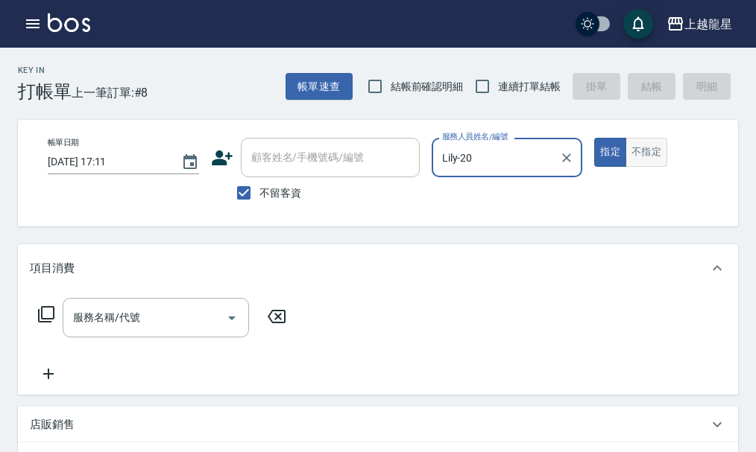
click at [659, 148] on button "不指定" at bounding box center [646, 152] width 42 height 29
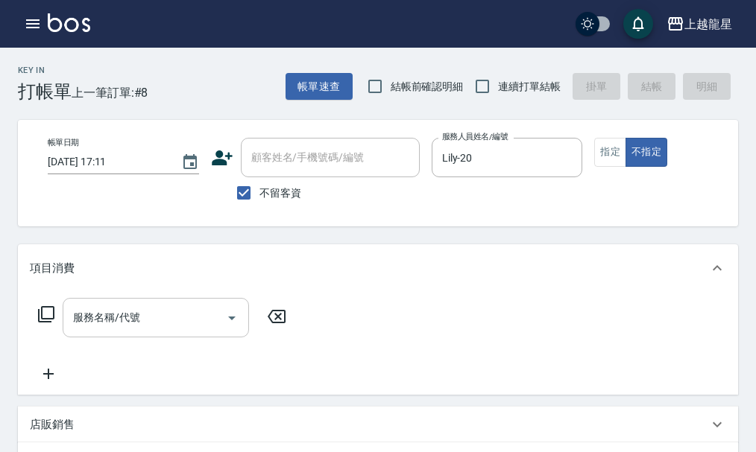
click at [160, 331] on input "服務名稱/代號" at bounding box center [144, 318] width 151 height 26
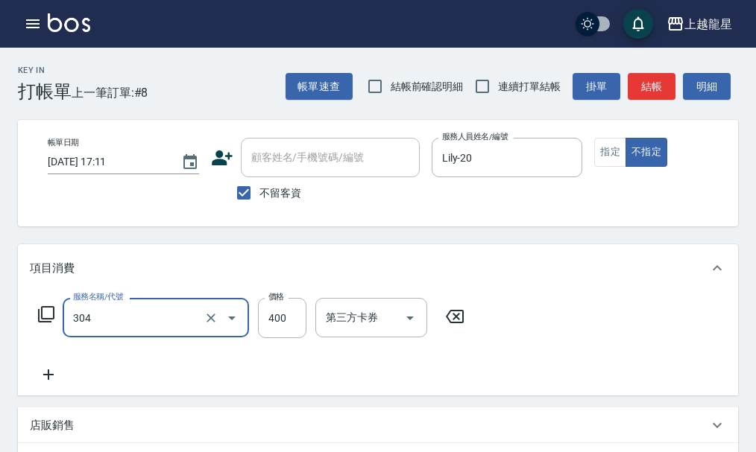
type input "剪髮(304)"
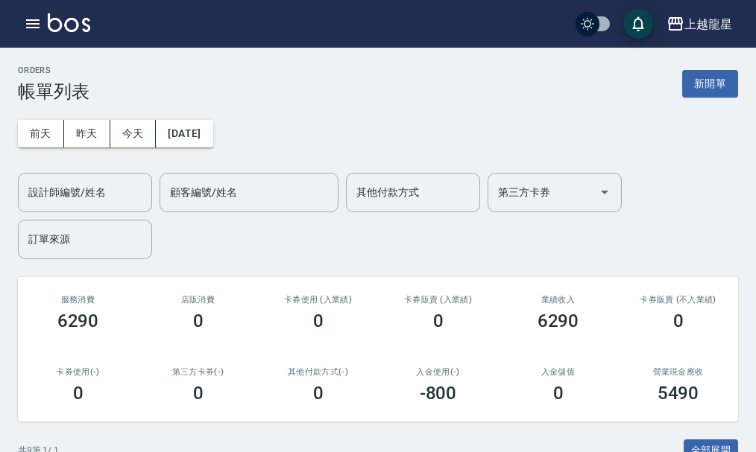
click at [57, 20] on img at bounding box center [69, 22] width 42 height 19
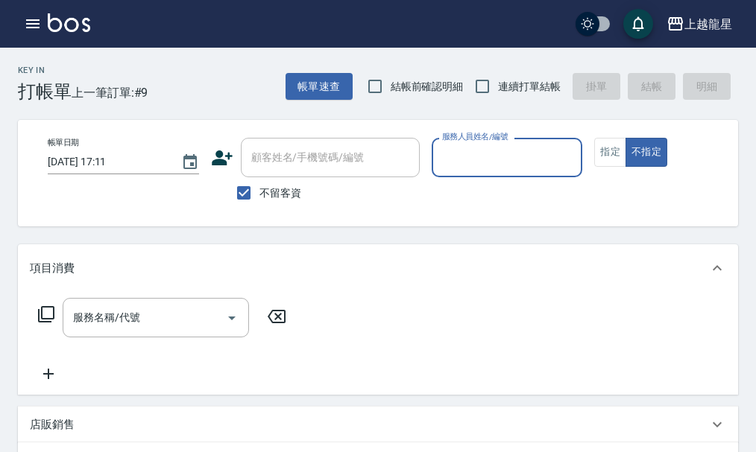
click at [263, 194] on span "不留客資" at bounding box center [280, 194] width 42 height 16
click at [259, 194] on input "不留客資" at bounding box center [243, 192] width 31 height 31
checkbox input "false"
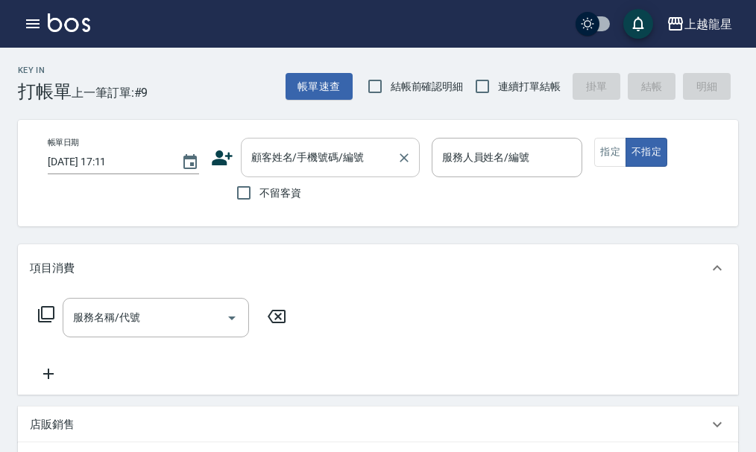
click at [278, 158] on input "顧客姓名/手機號碼/編號" at bounding box center [318, 158] width 143 height 26
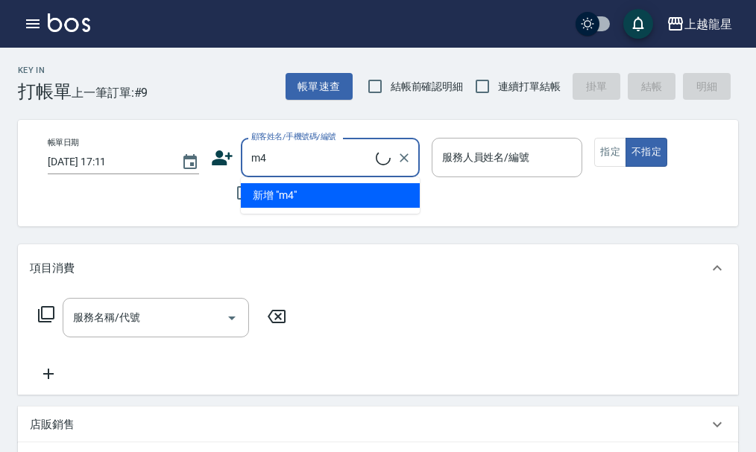
type input "m"
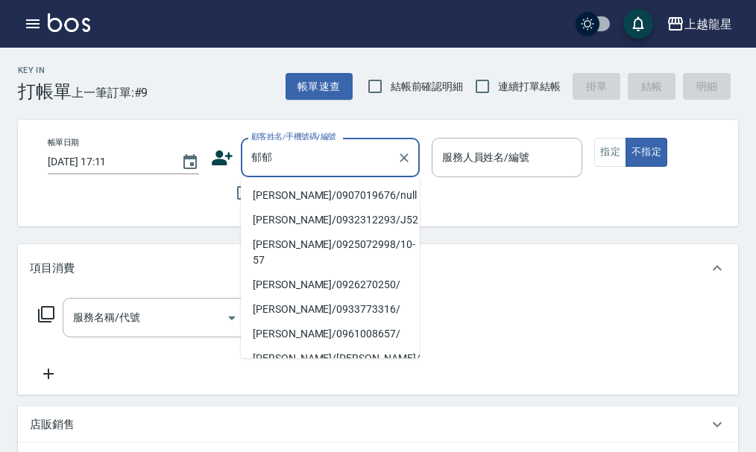
click at [290, 146] on input "郁郁" at bounding box center [318, 158] width 143 height 26
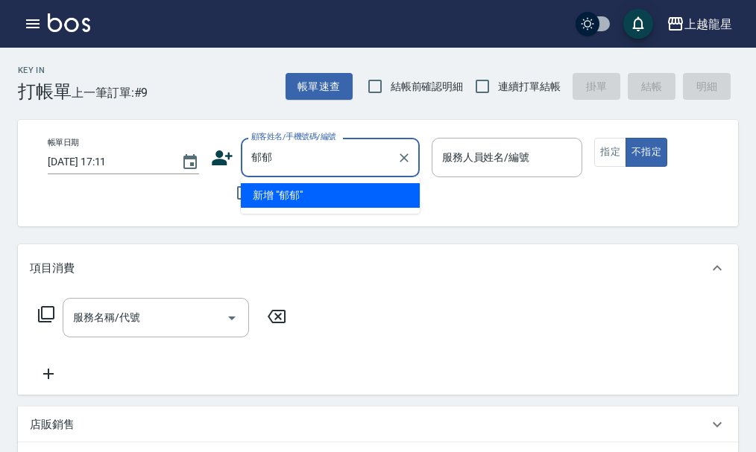
type input "郁"
click at [290, 146] on input "每每" at bounding box center [318, 158] width 143 height 26
type input "每"
click at [290, 146] on input "郁郁" at bounding box center [318, 158] width 143 height 26
type input "郁"
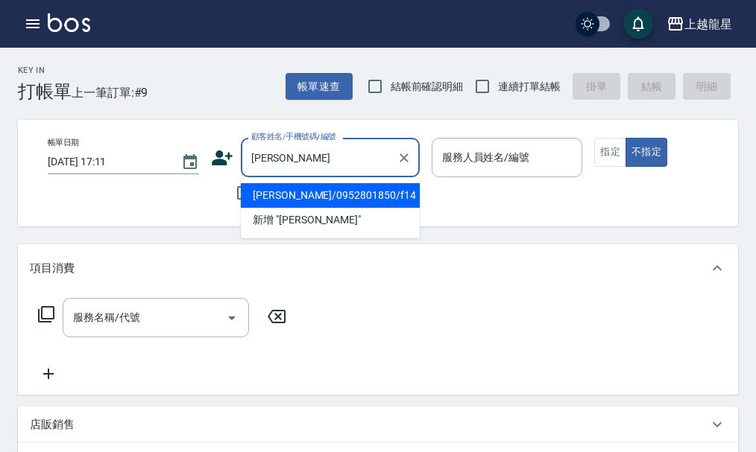
click at [286, 199] on li "[PERSON_NAME]/0952801850/f14" at bounding box center [330, 195] width 179 height 25
type input "[PERSON_NAME]/0952801850/f14"
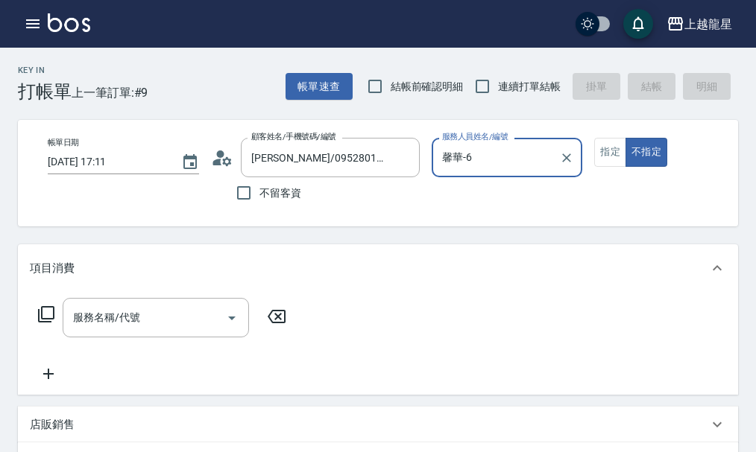
type input "馨華-6"
click at [218, 156] on circle at bounding box center [219, 154] width 7 height 7
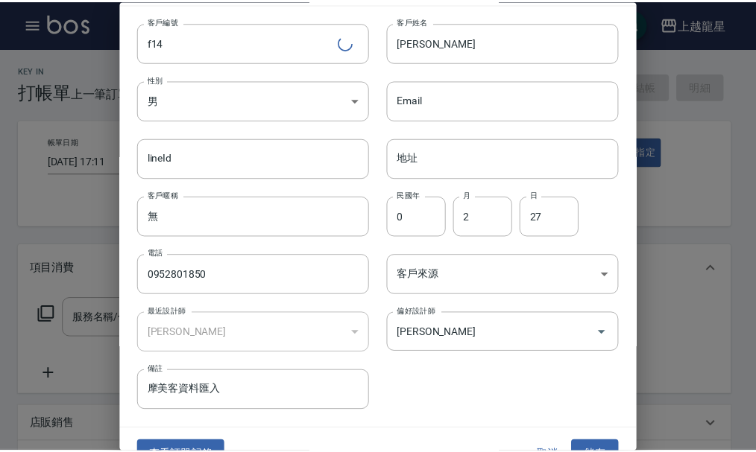
scroll to position [64, 0]
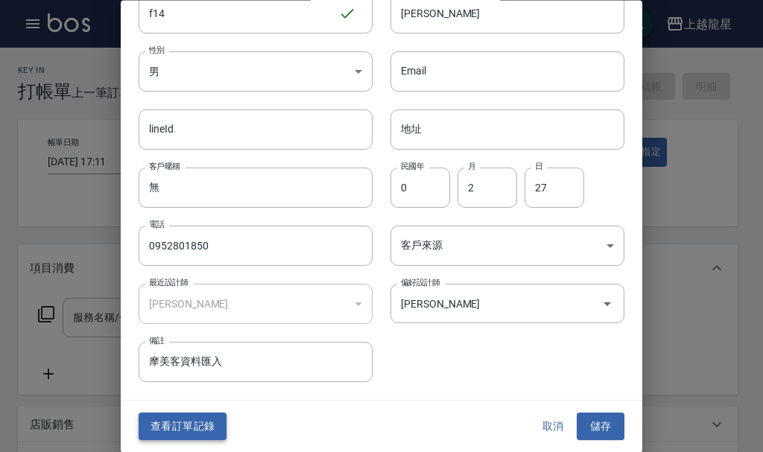
click at [197, 420] on button "查看訂單記錄" at bounding box center [183, 428] width 88 height 28
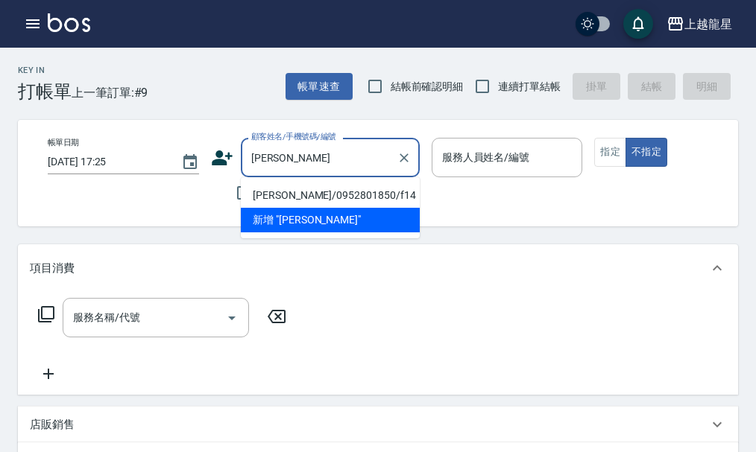
click at [361, 196] on li "[PERSON_NAME]/0952801850/f14" at bounding box center [330, 195] width 179 height 25
type input "[PERSON_NAME]/0952801850/f14"
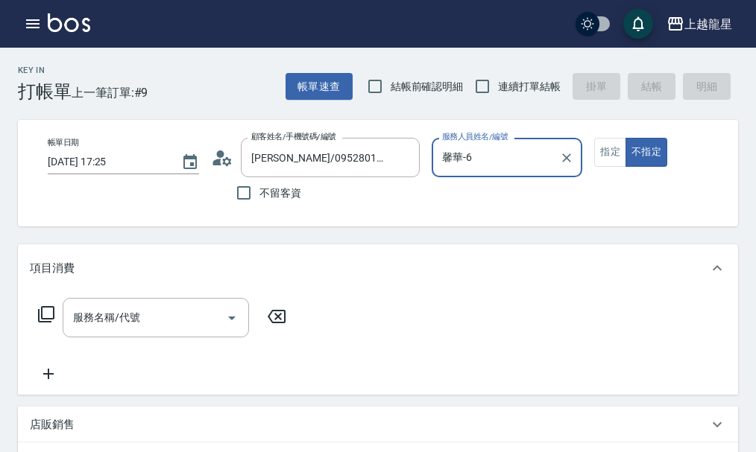
type input "馨華-6"
click at [619, 142] on button "指定" at bounding box center [610, 152] width 32 height 29
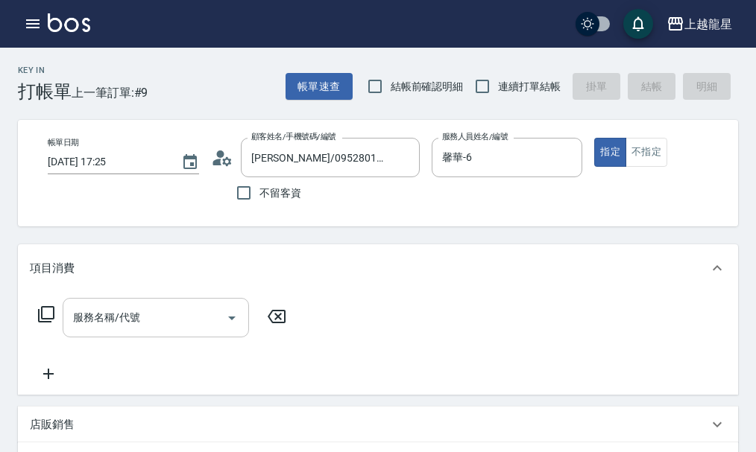
click at [203, 331] on input "服務名稱/代號" at bounding box center [144, 318] width 151 height 26
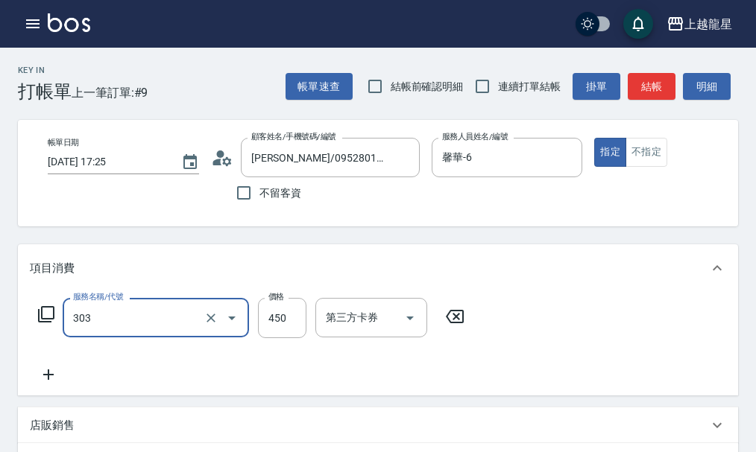
type input "剪髮(303)"
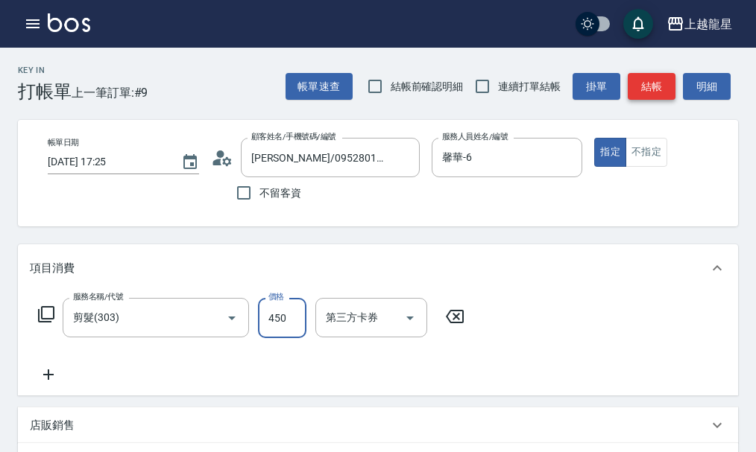
click at [656, 88] on button "結帳" at bounding box center [651, 87] width 48 height 28
